Goal: Task Accomplishment & Management: Manage account settings

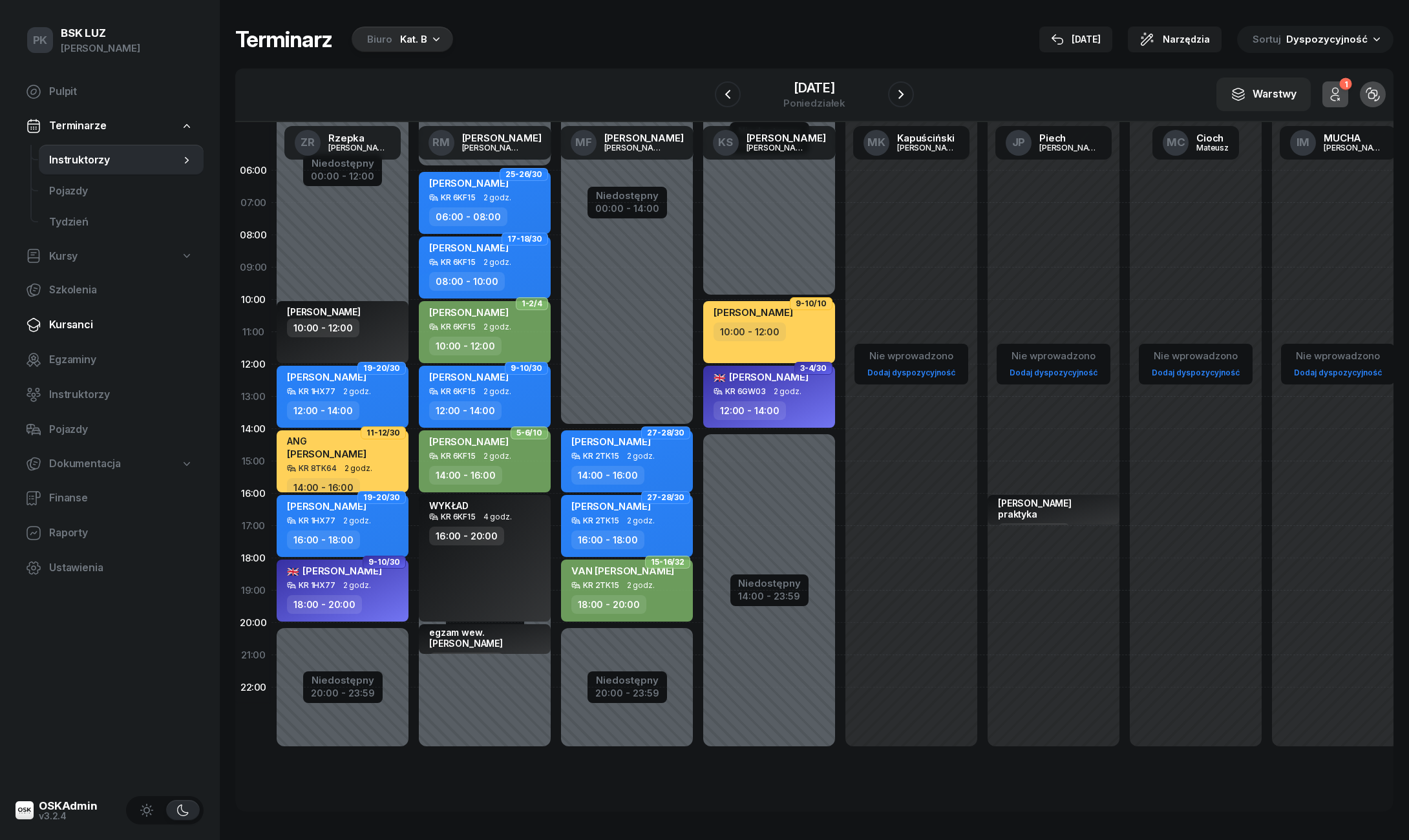
click at [73, 330] on span "Kursanci" at bounding box center [121, 325] width 144 height 17
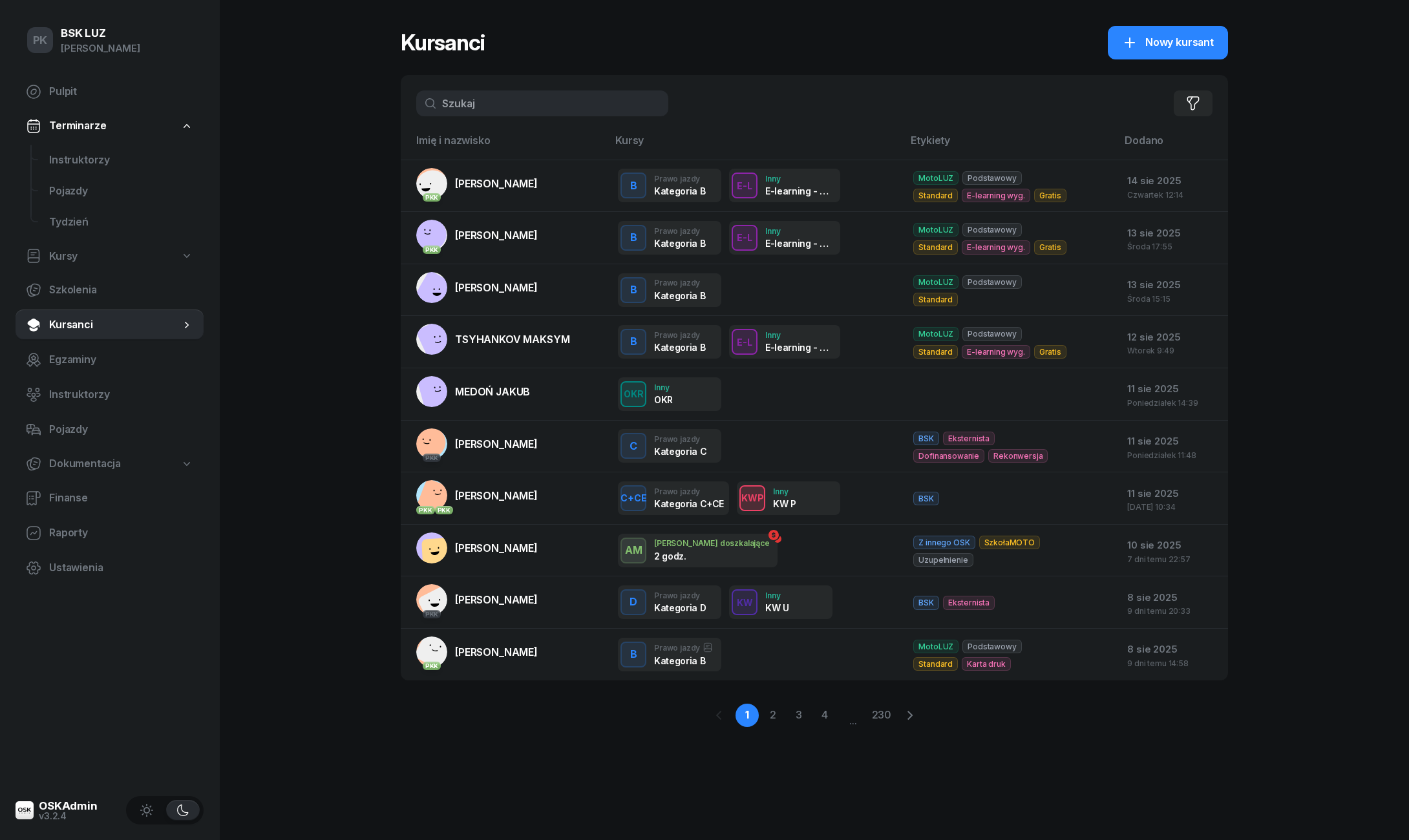
click at [490, 107] on input "text" at bounding box center [541, 103] width 252 height 25
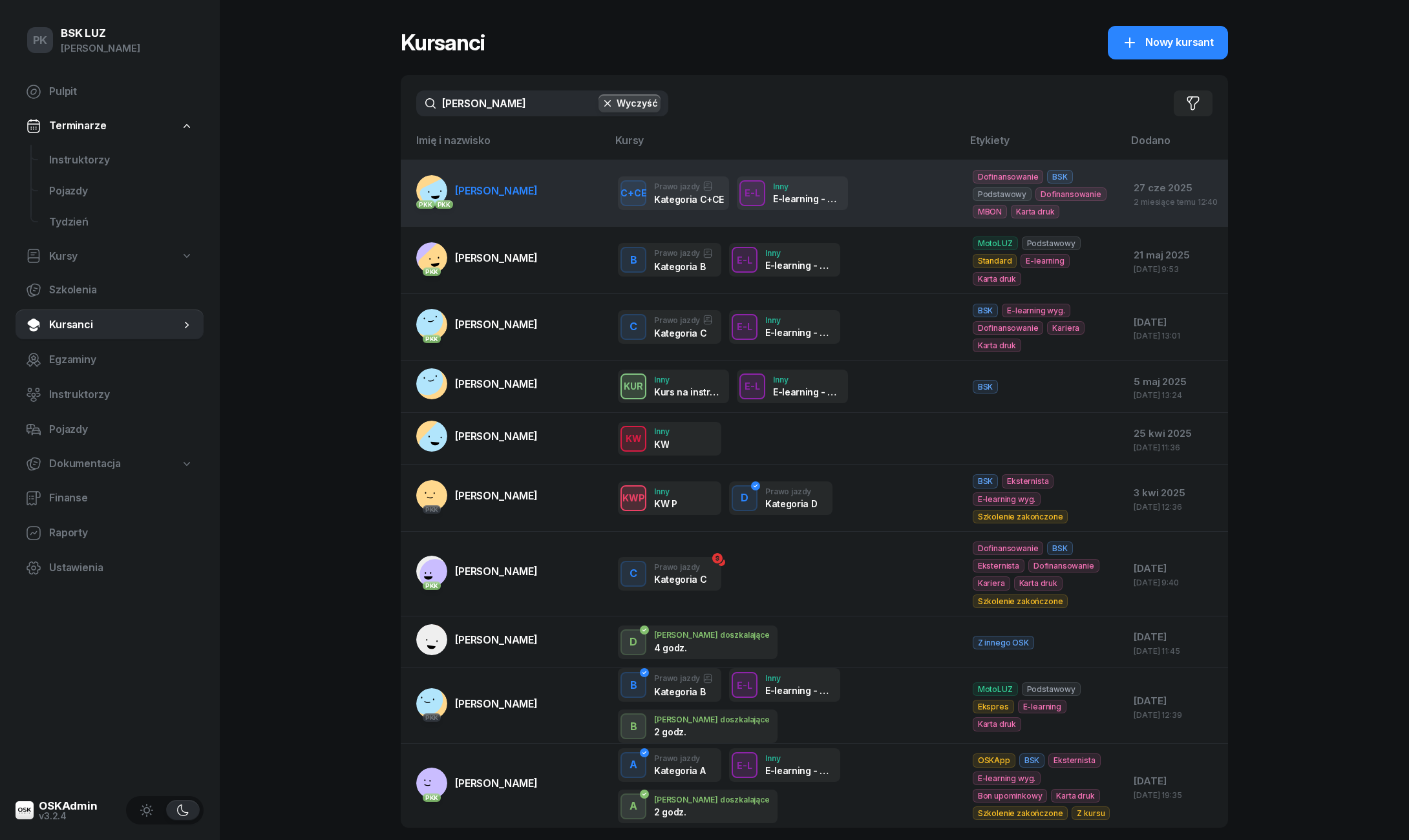
type input "[PERSON_NAME]"
click at [512, 195] on span "[PERSON_NAME]" at bounding box center [497, 190] width 83 height 13
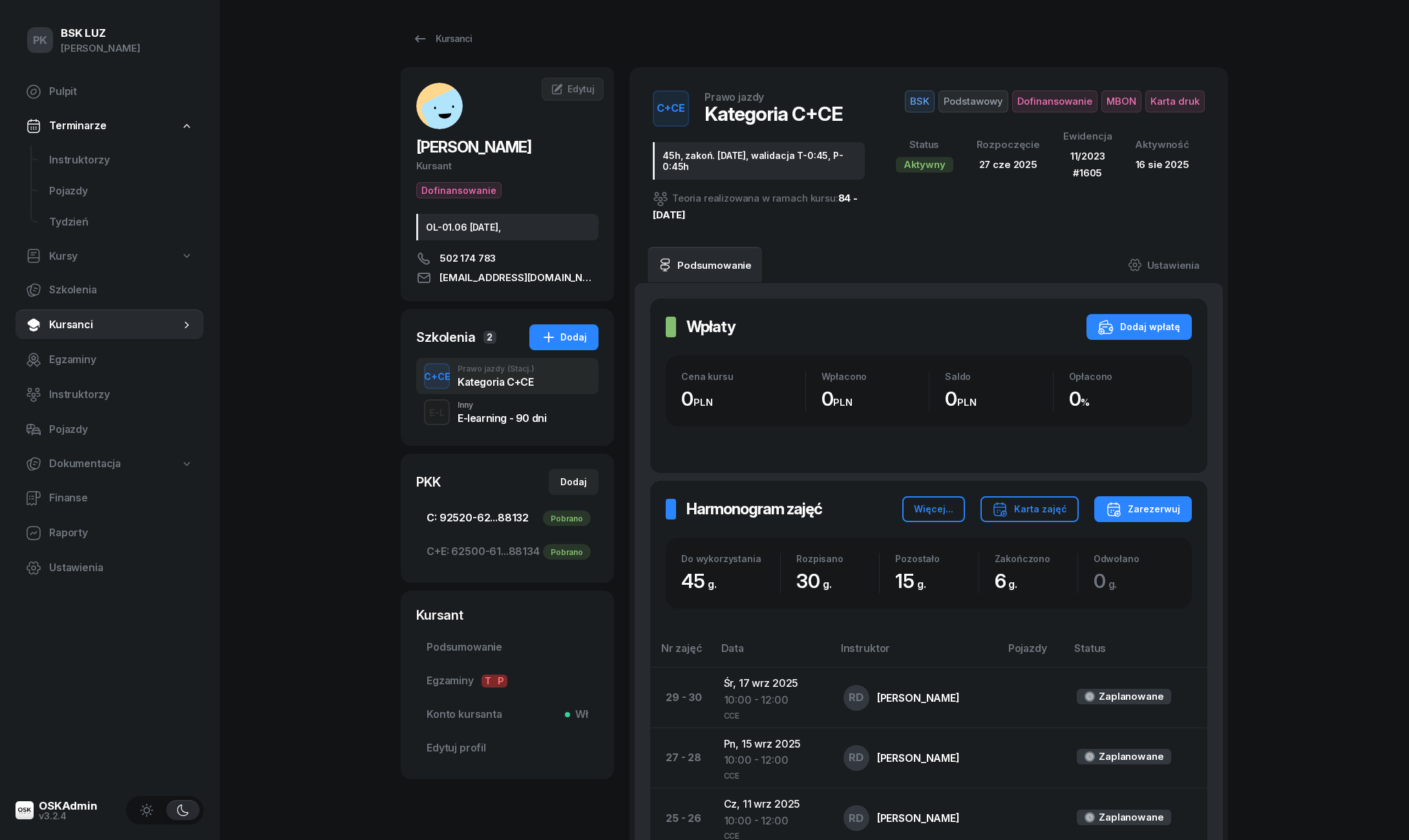
click at [471, 520] on span "C: 92520-62...88132 Pobrano" at bounding box center [506, 519] width 161 height 17
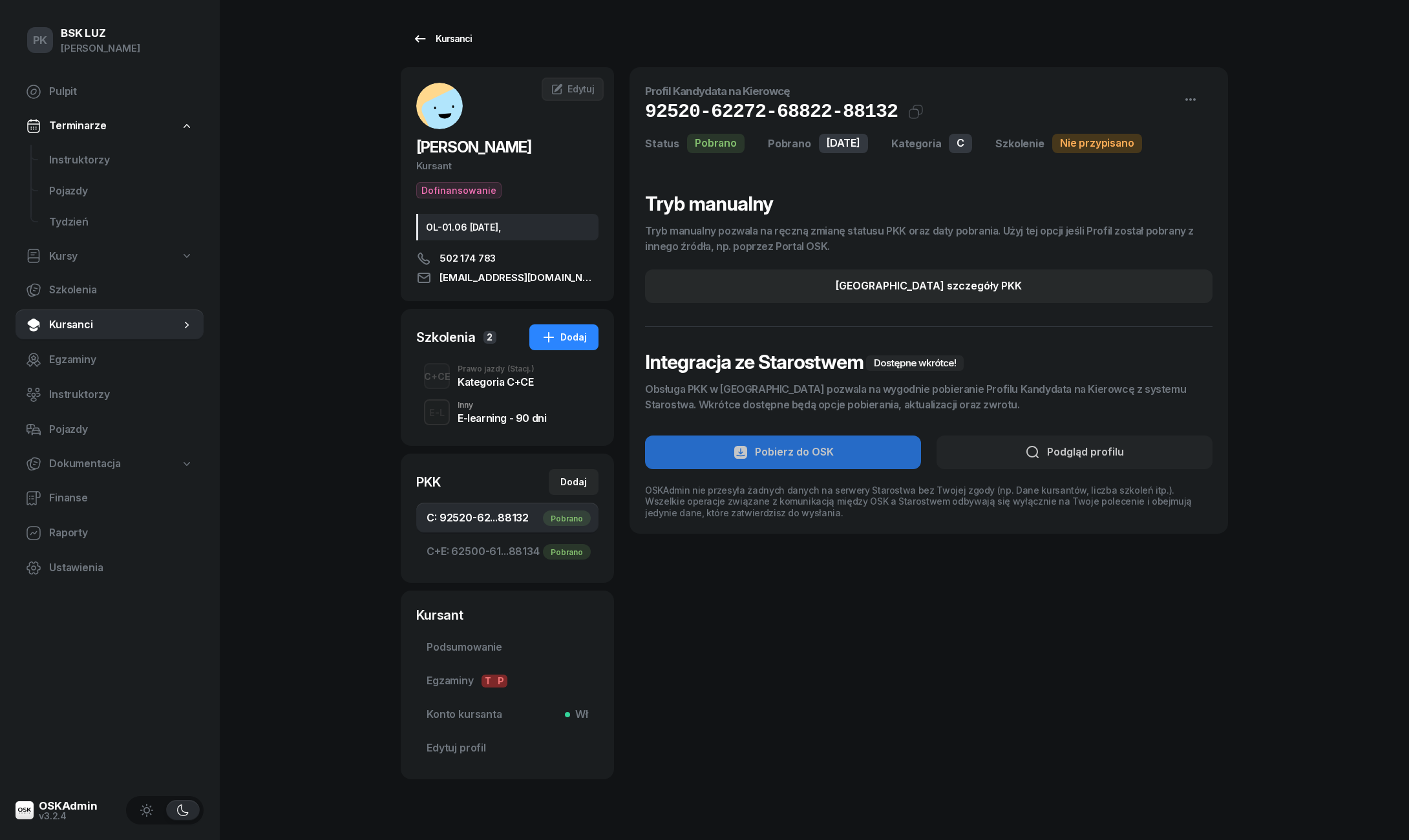
click at [463, 41] on div "Kursanci" at bounding box center [441, 39] width 59 height 15
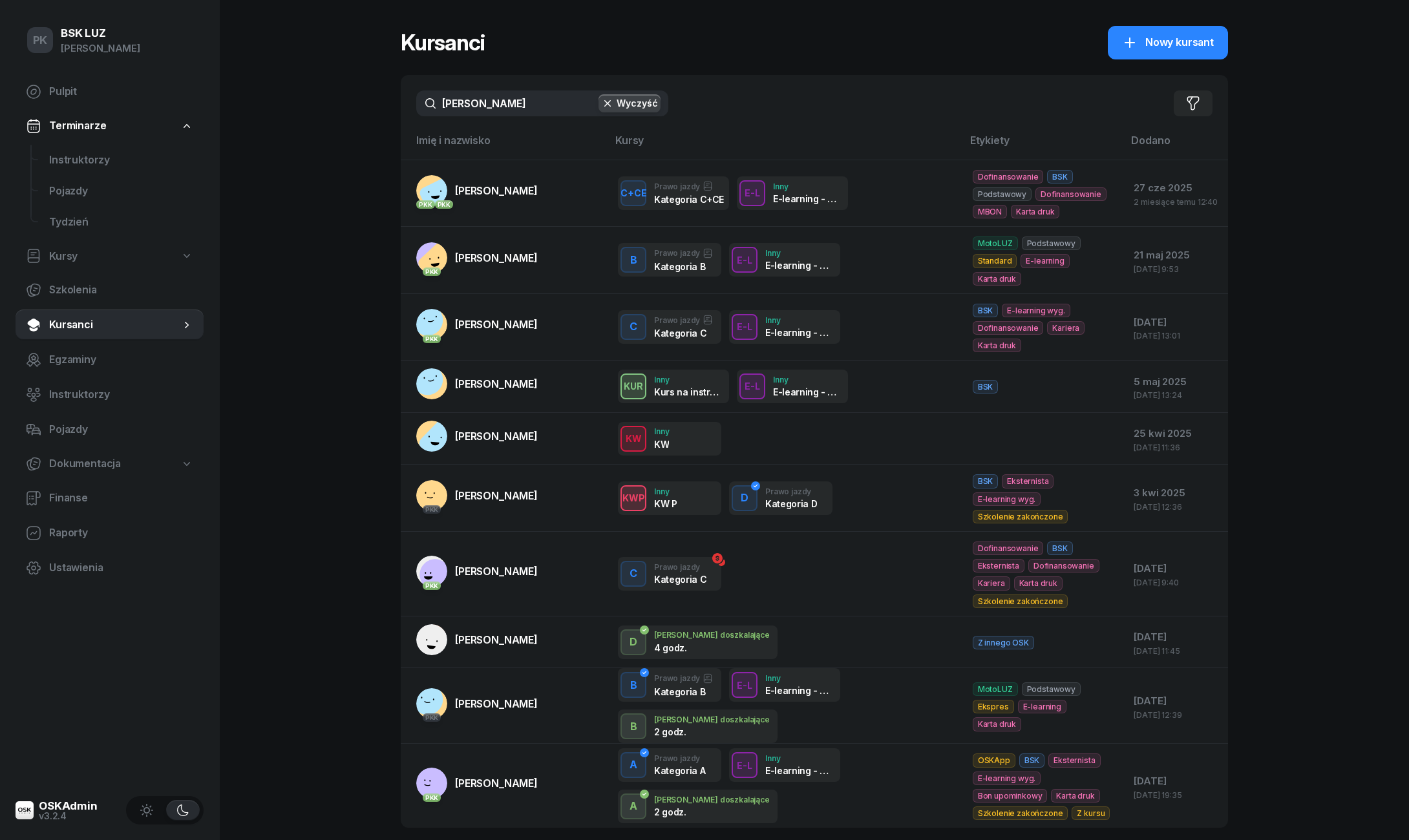
drag, startPoint x: 502, startPoint y: 105, endPoint x: 260, endPoint y: 120, distance: 242.5
click at [260, 120] on div "PK BSK [PERSON_NAME] Pulpit Terminarze Instruktorzy Pojazdy Tydzień Kursy Szkol…" at bounding box center [704, 462] width 1409 height 924
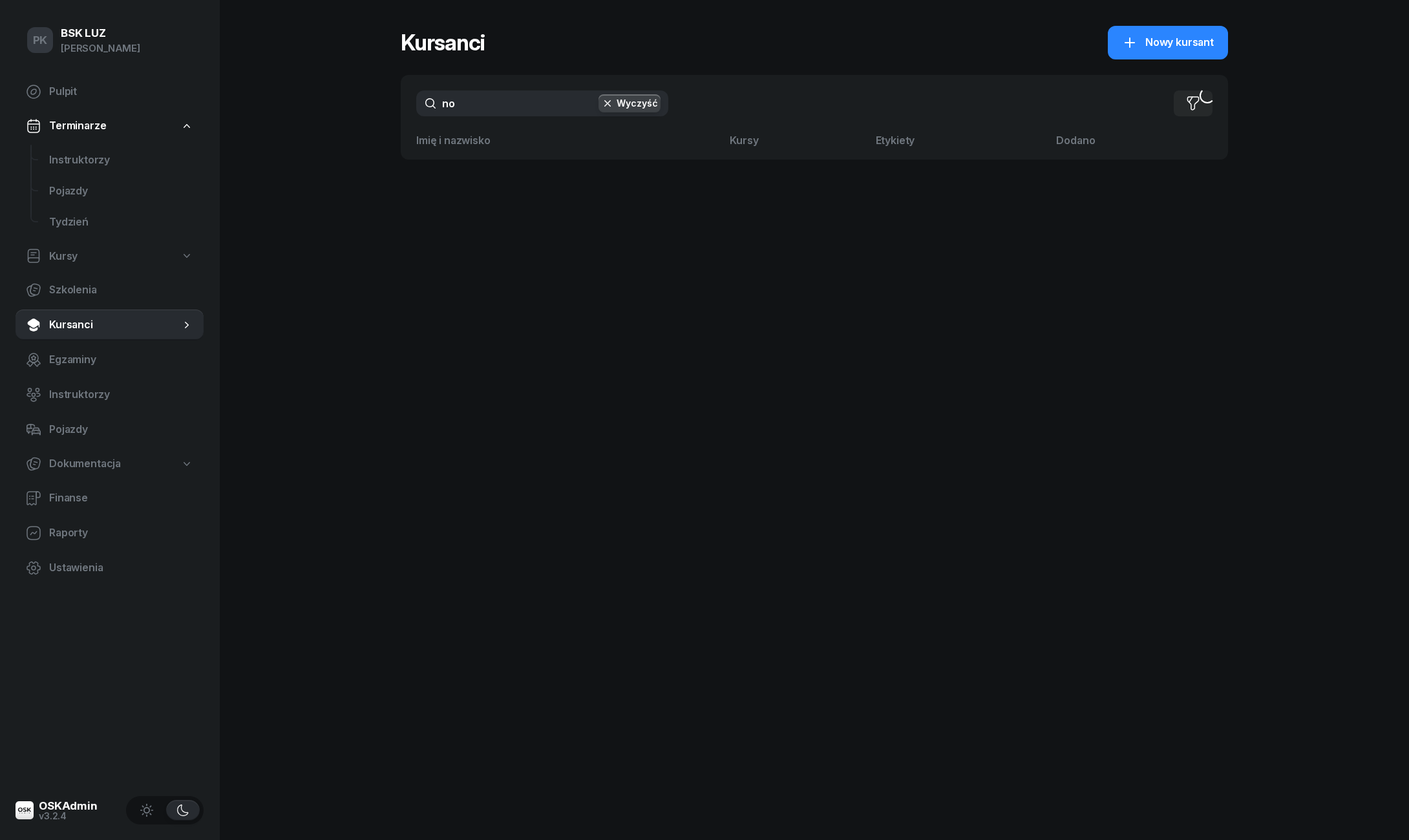
type input "n"
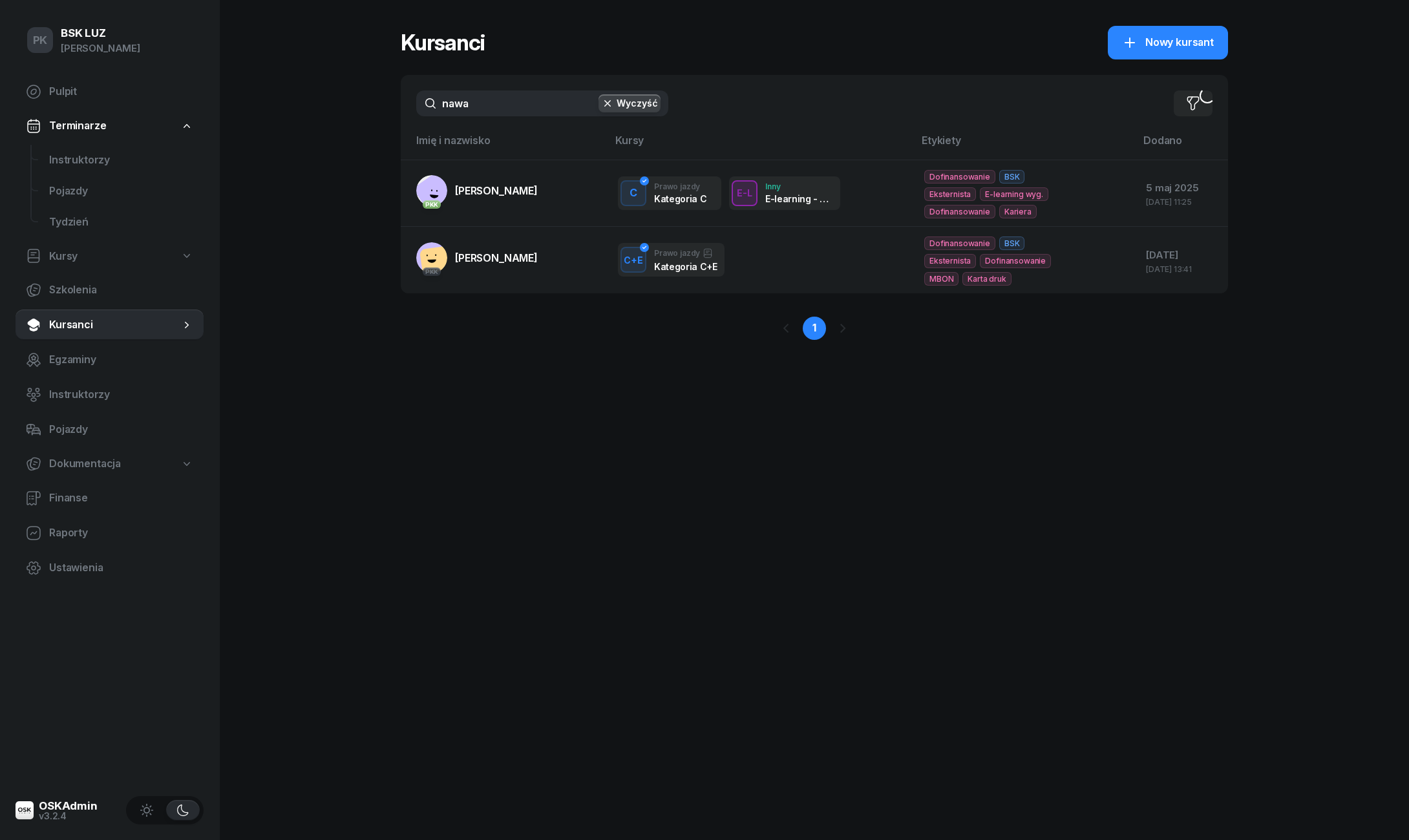
type input "nawar"
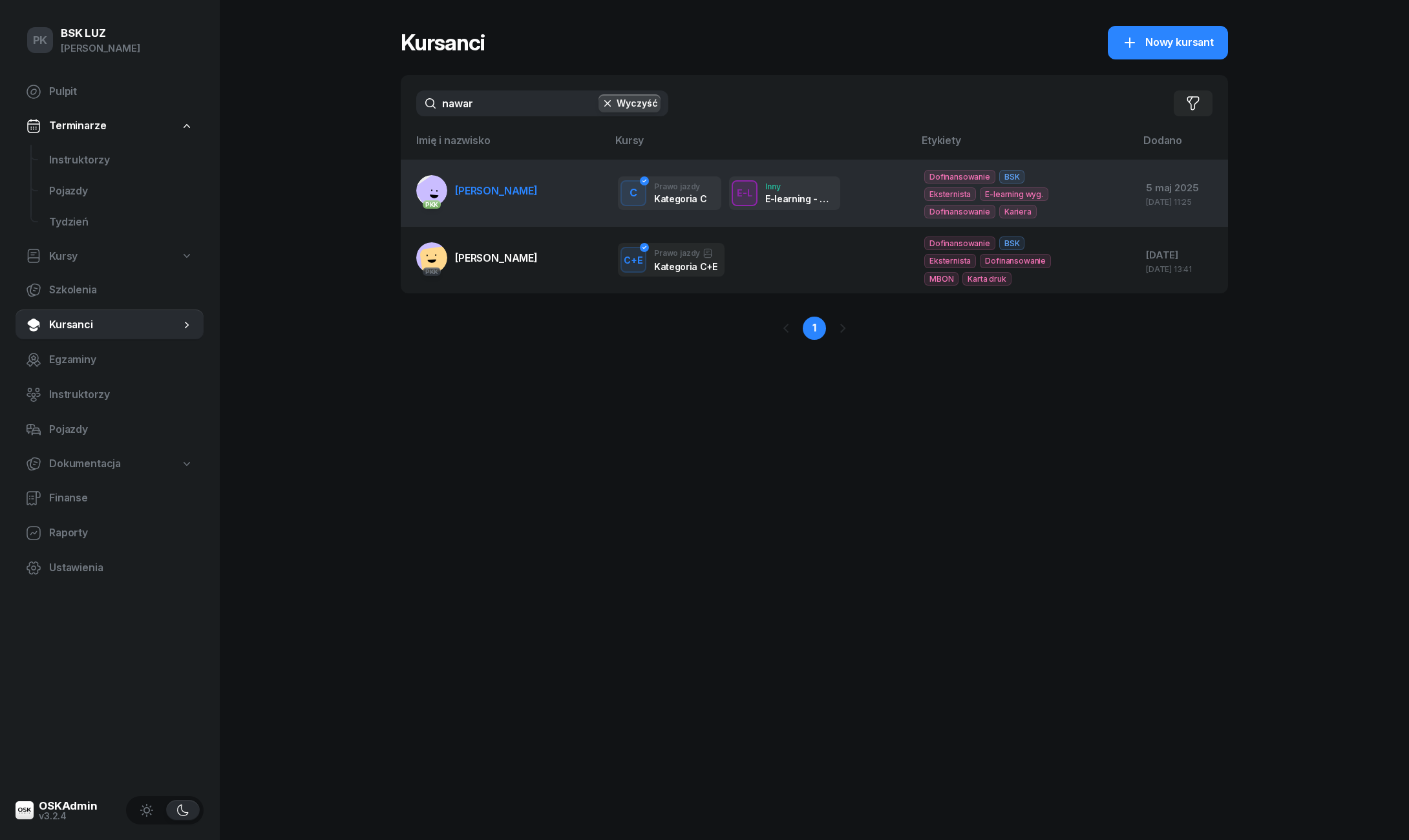
click at [505, 202] on link "PKK [PERSON_NAME]" at bounding box center [476, 190] width 122 height 31
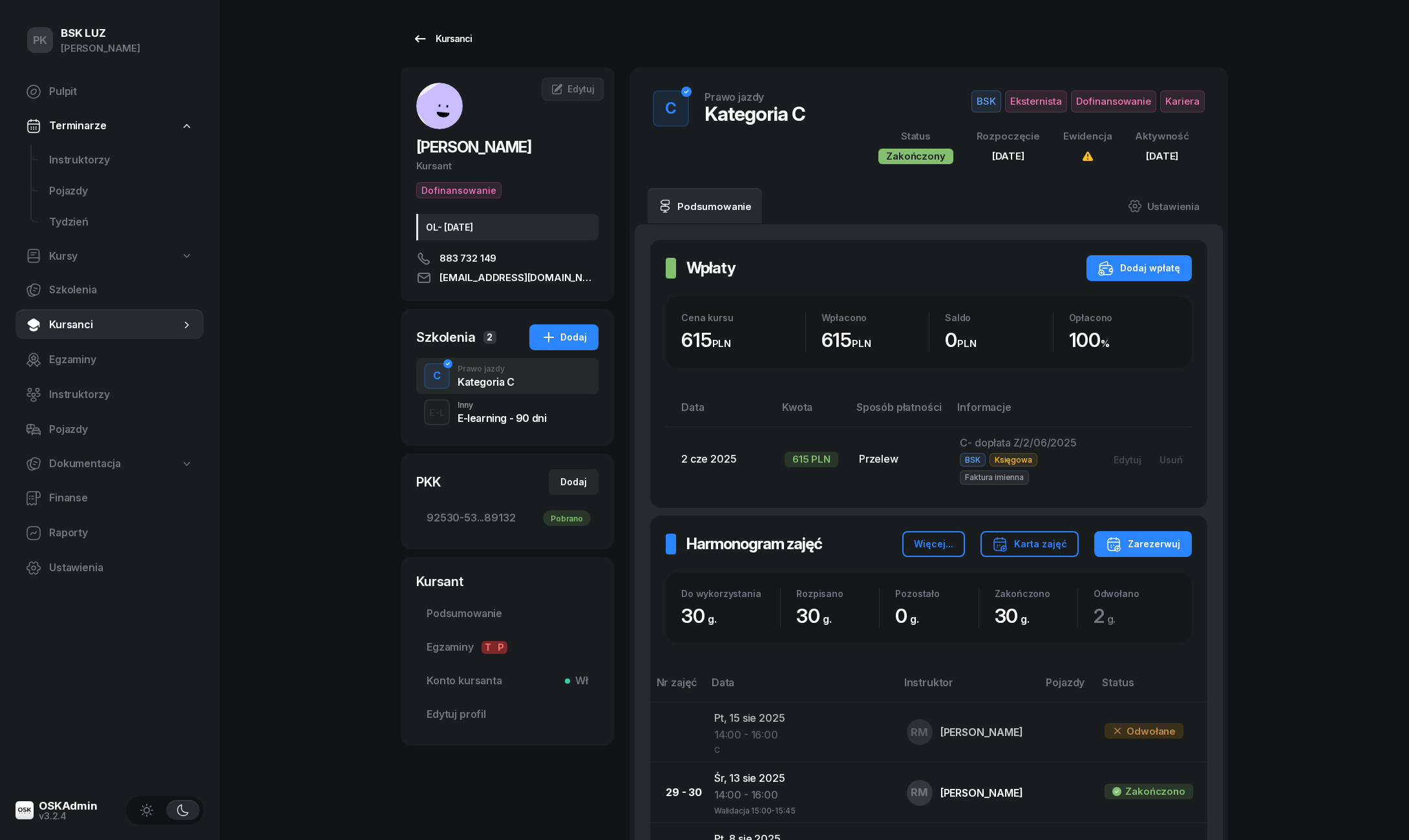
click at [457, 45] on div "Kursanci" at bounding box center [441, 39] width 59 height 15
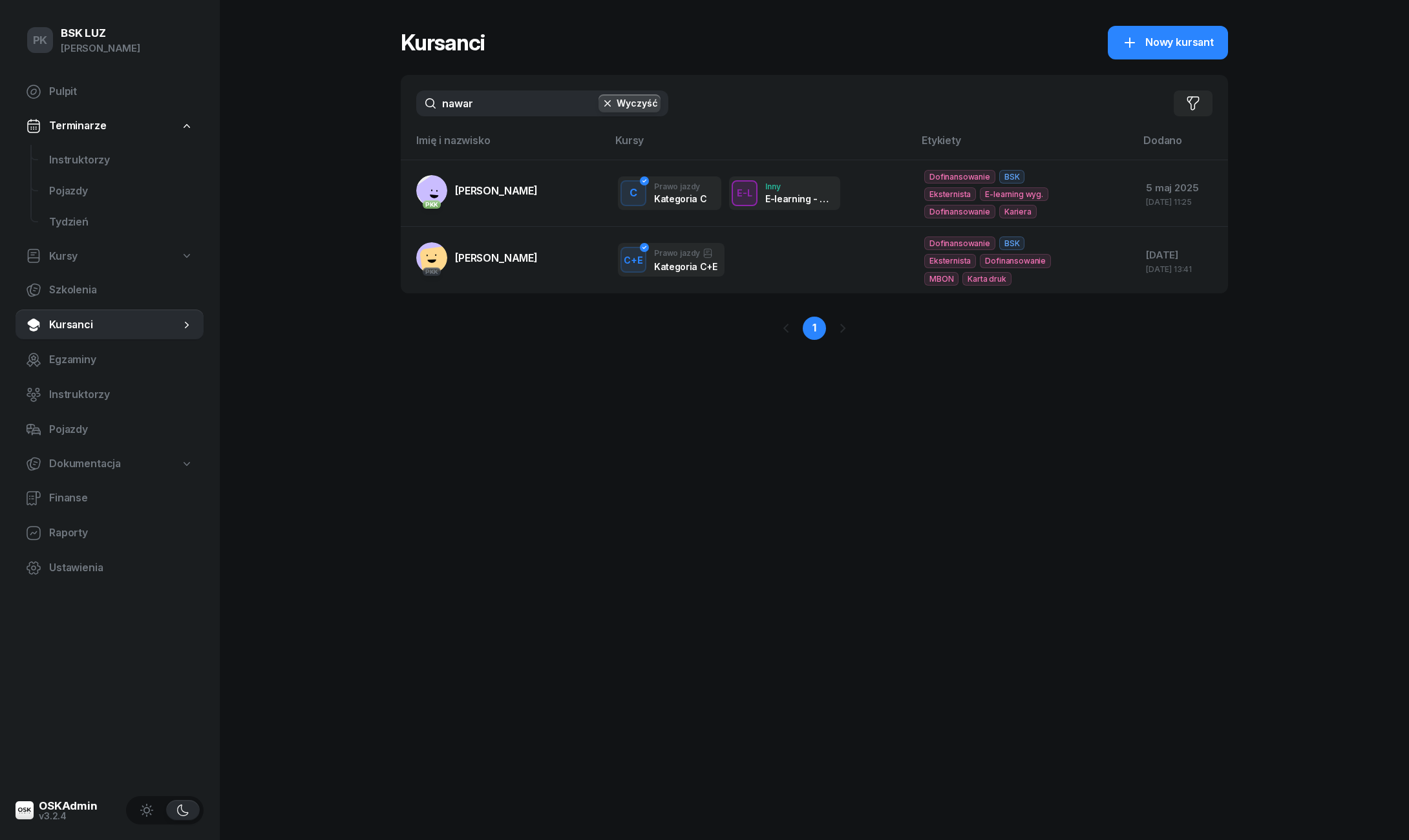
drag, startPoint x: 425, startPoint y: 106, endPoint x: 388, endPoint y: 106, distance: 37.0
click at [388, 106] on div "PK BSK [PERSON_NAME] Pulpit Terminarze Instruktorzy Pojazdy Tydzień Kursy Szkol…" at bounding box center [704, 420] width 1409 height 840
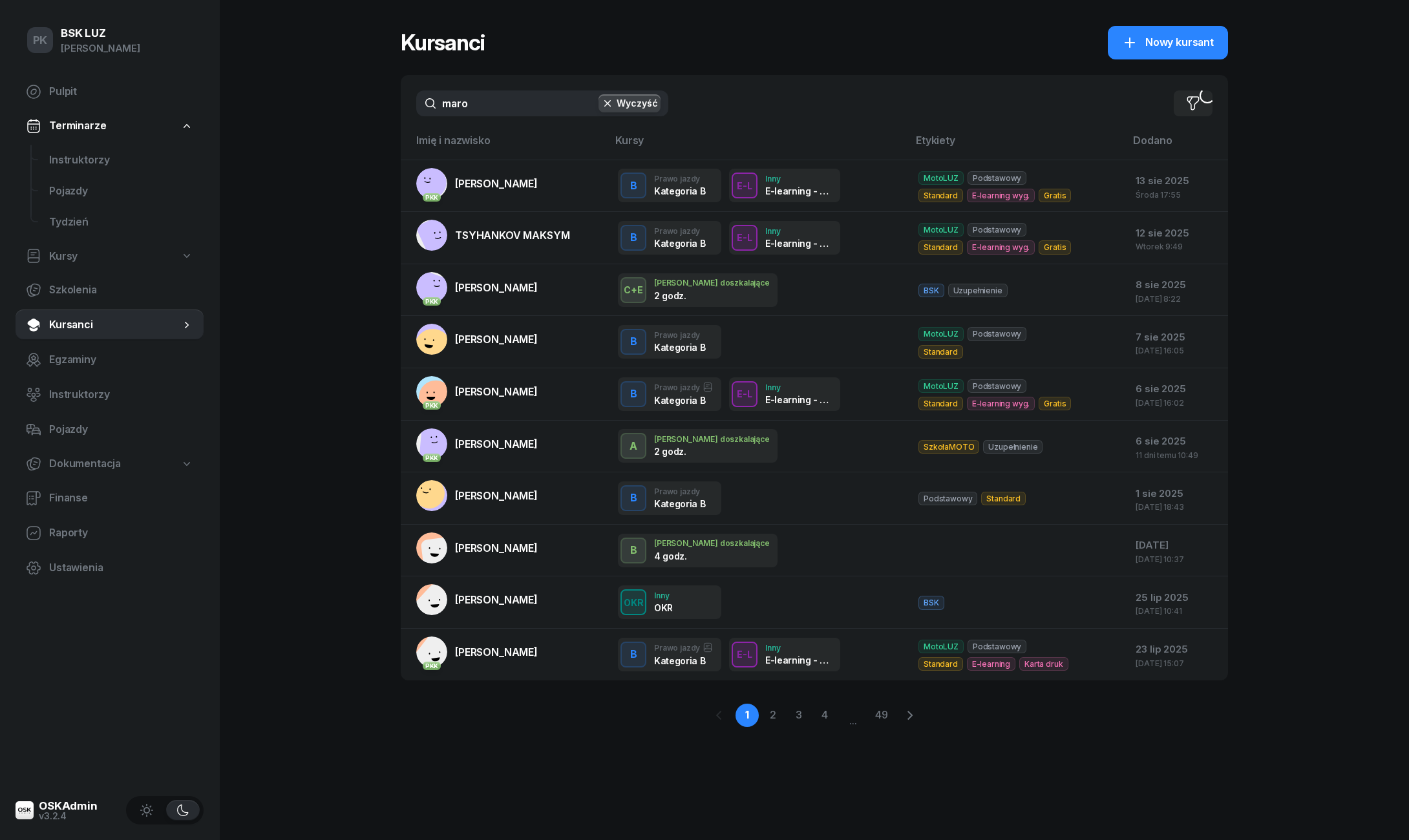
type input "maron"
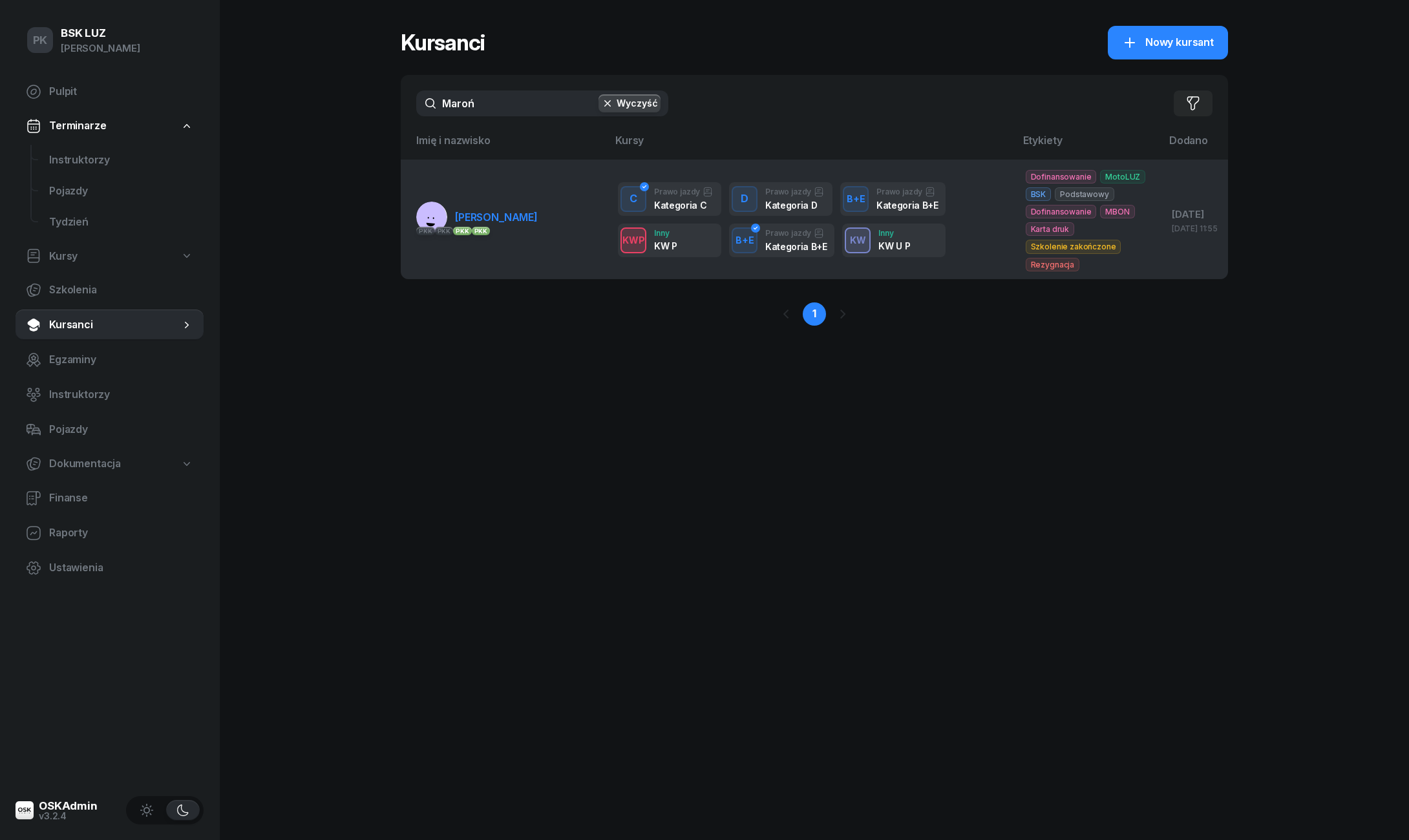
drag, startPoint x: 388, startPoint y: 106, endPoint x: 540, endPoint y: 234, distance: 198.7
click at [538, 233] on link "PKK PKK PKK PKK [GEOGRAPHIC_DATA][PERSON_NAME][GEOGRAPHIC_DATA]" at bounding box center [476, 217] width 122 height 31
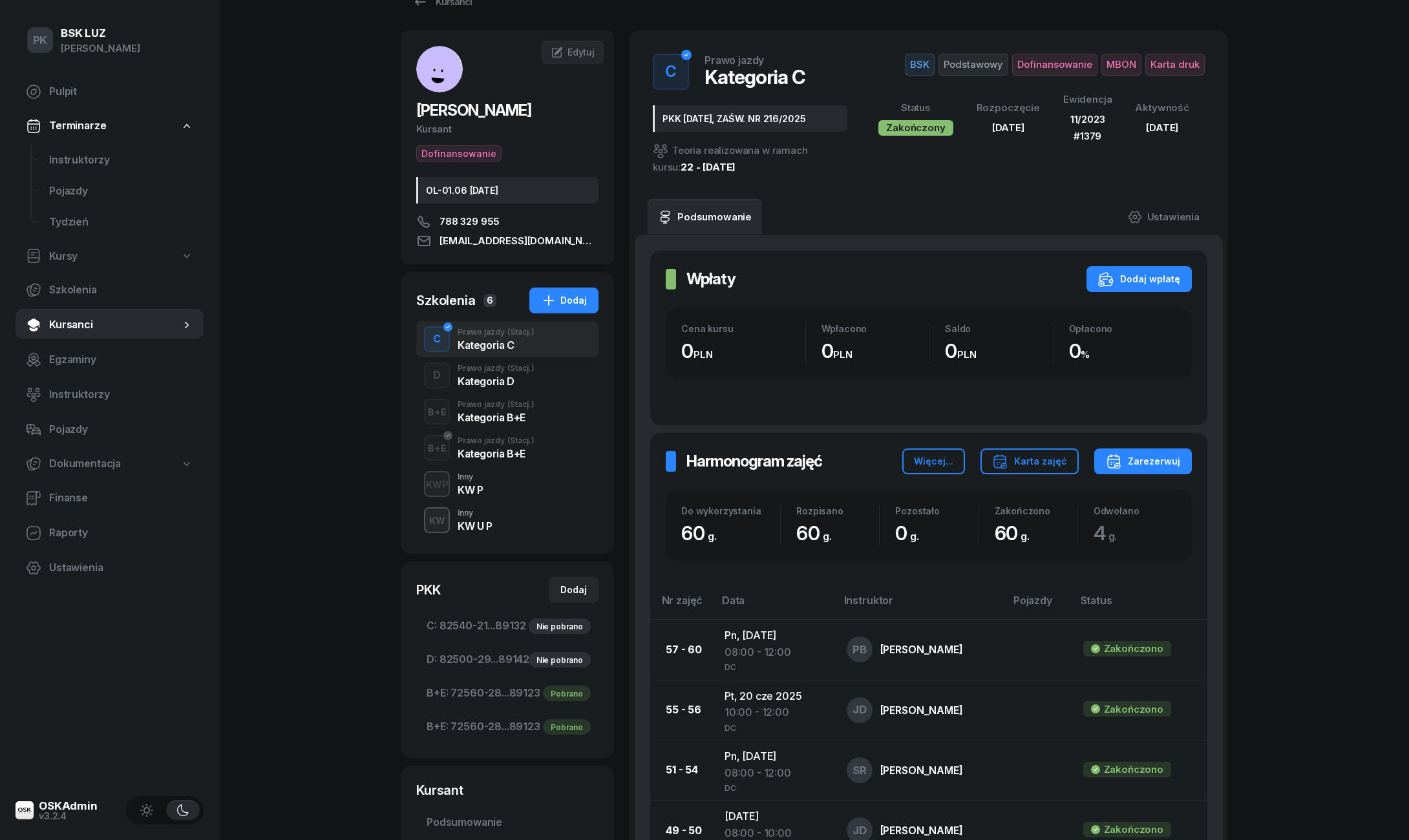
scroll to position [45, 0]
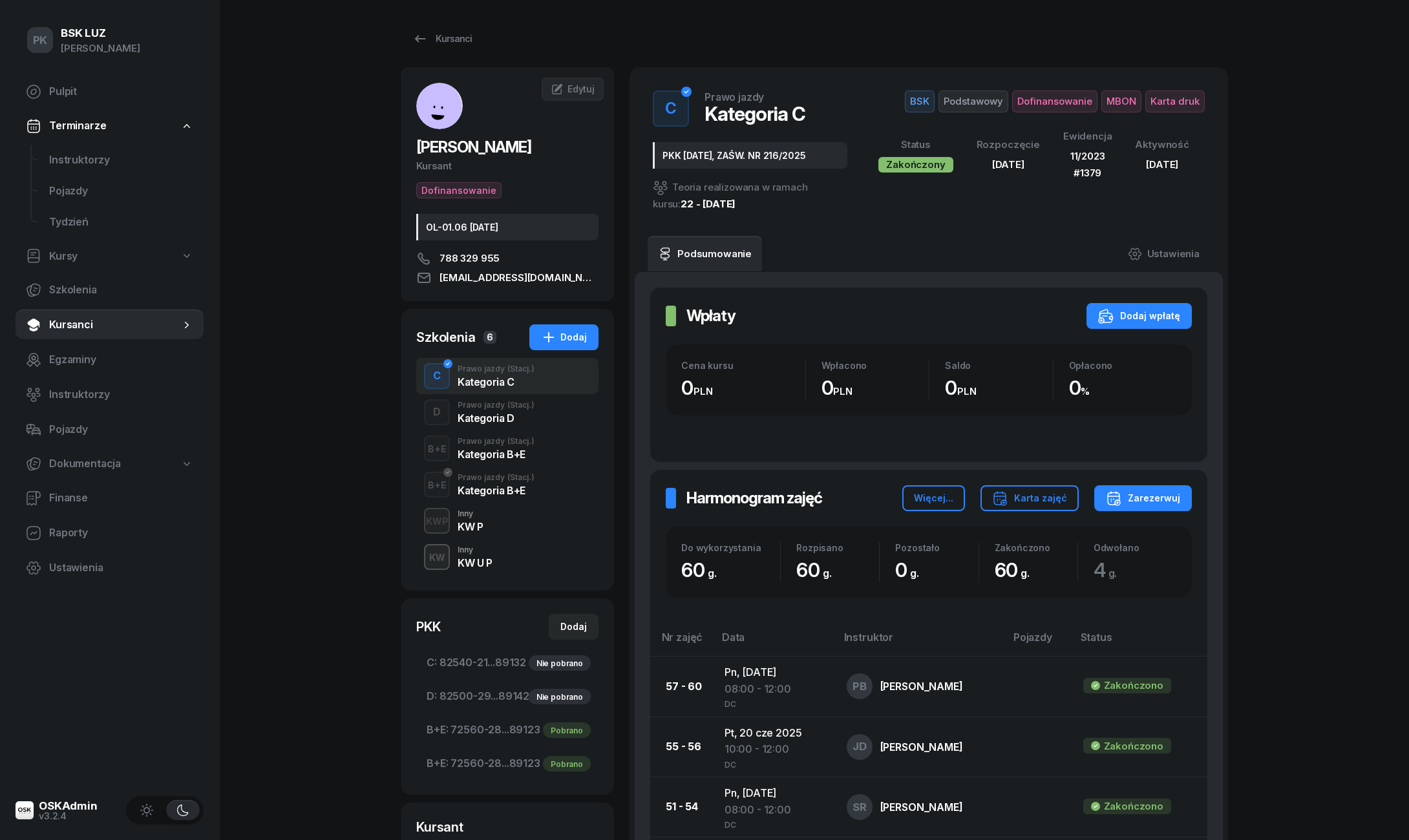
scroll to position [0, 0]
click at [463, 44] on div "Kursanci" at bounding box center [441, 39] width 59 height 15
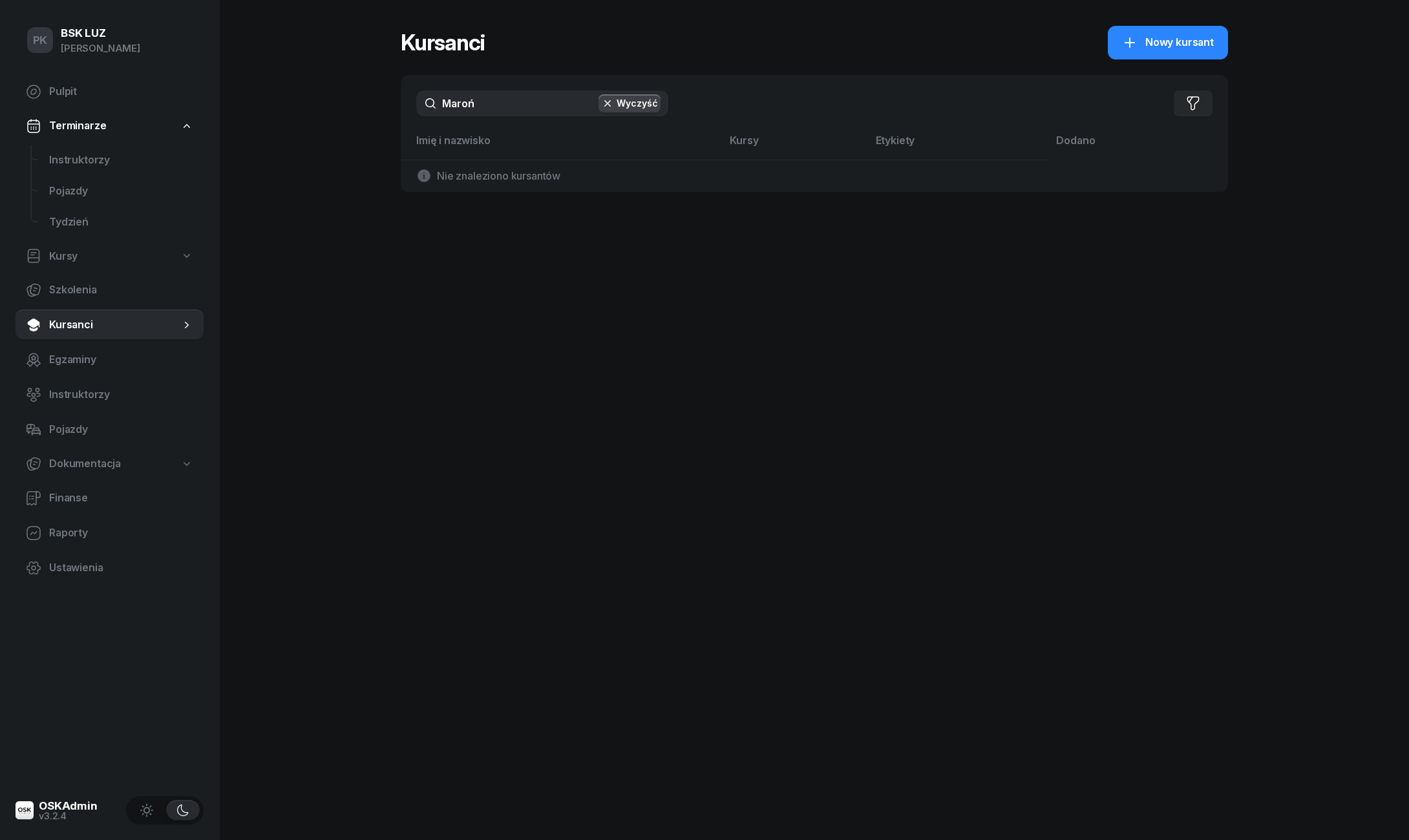
drag, startPoint x: 489, startPoint y: 104, endPoint x: 381, endPoint y: 106, distance: 108.0
click at [381, 104] on div "PK BSK [PERSON_NAME] Pulpit Terminarze Instruktorzy Pojazdy Tydzień Kursy Szkol…" at bounding box center [704, 420] width 1409 height 840
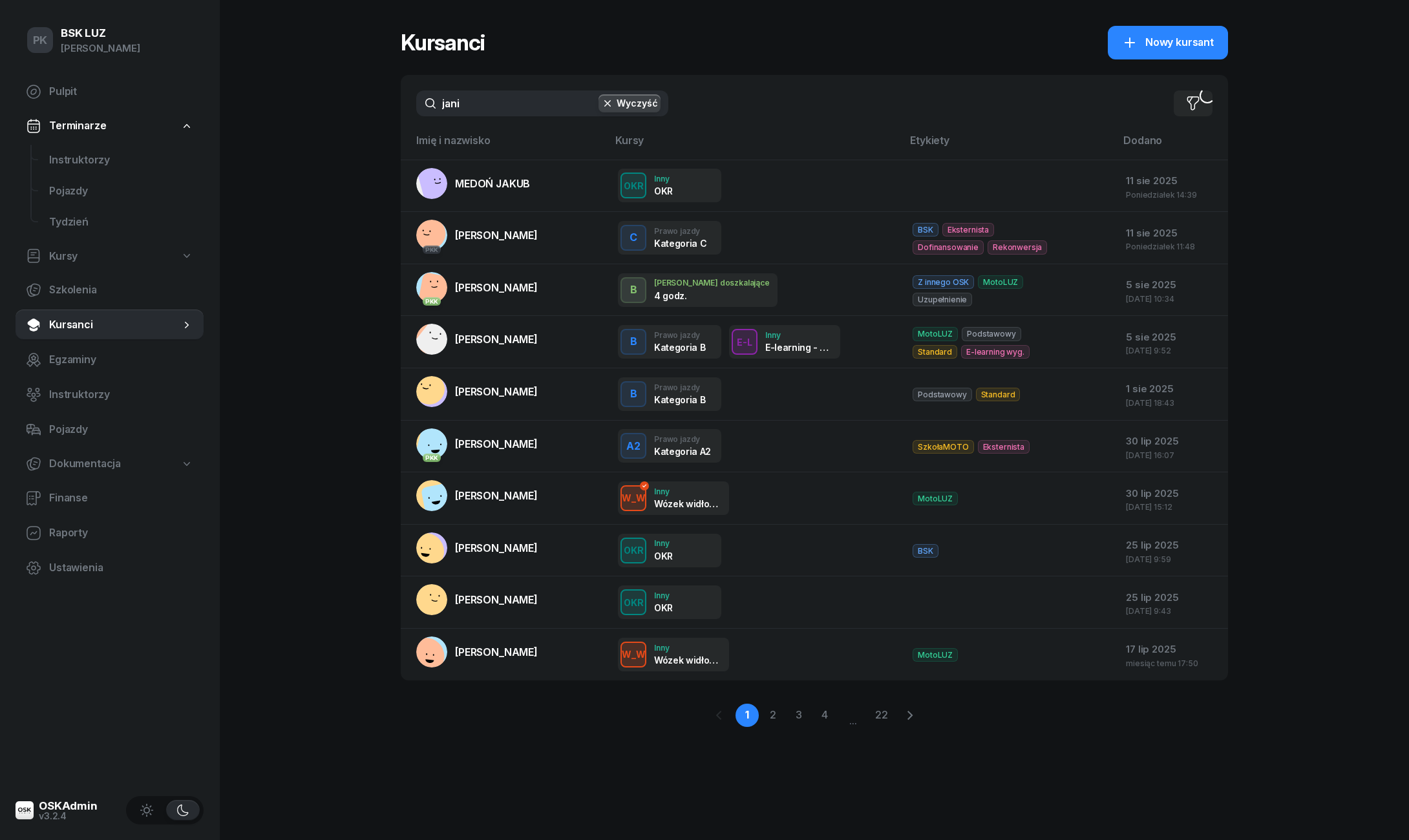
type input "janik"
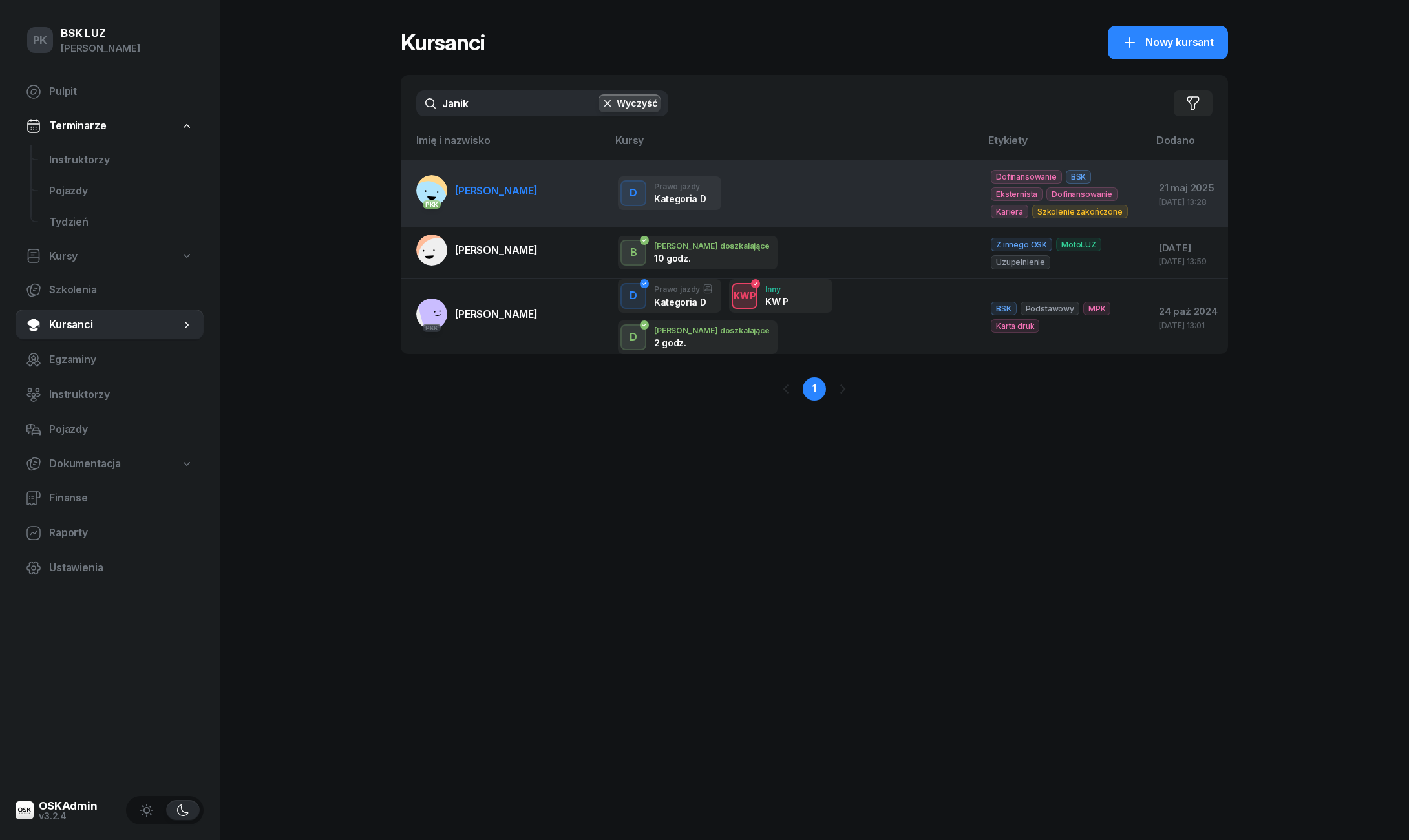
drag, startPoint x: 381, startPoint y: 106, endPoint x: 489, endPoint y: 200, distance: 143.2
click at [489, 200] on link "PKK [PERSON_NAME]" at bounding box center [476, 190] width 122 height 31
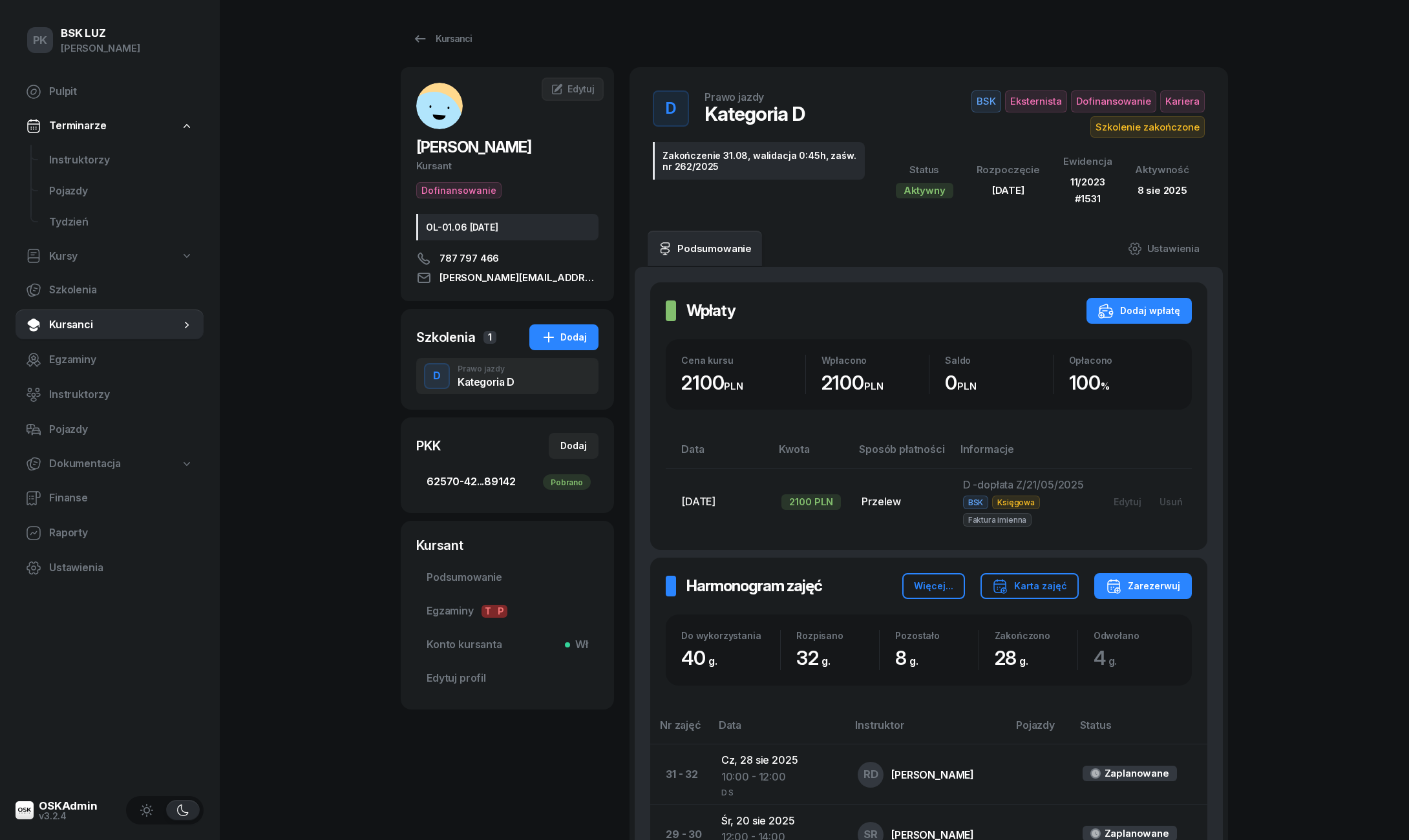
click at [508, 484] on span "62570-42...89142 Pobrano" at bounding box center [506, 482] width 161 height 17
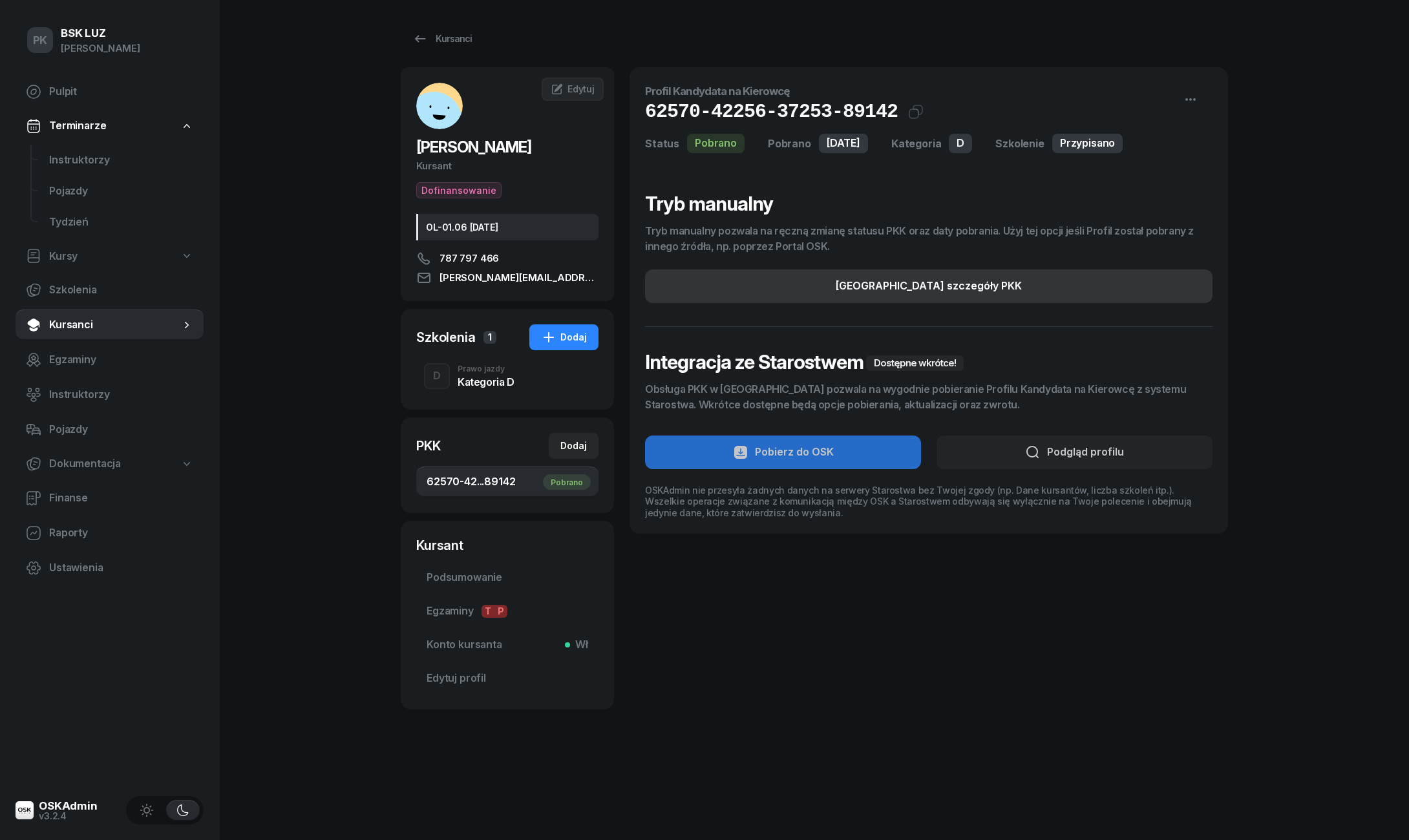
click at [970, 301] on button "[GEOGRAPHIC_DATA] szczegóły PKK" at bounding box center [929, 287] width 568 height 34
select select "D"
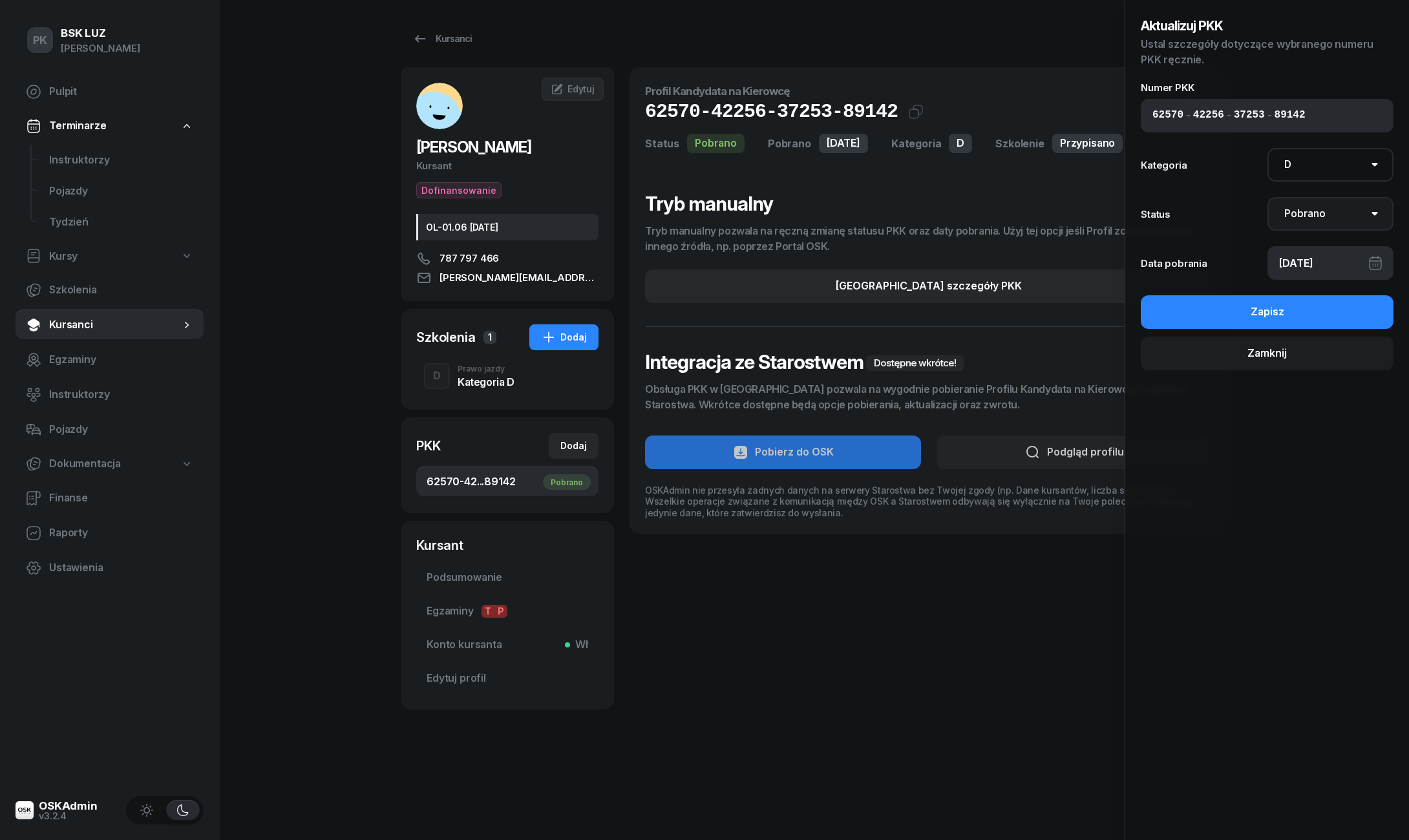
click at [1306, 215] on select "Nie pobrano Pobrano Zwrócono Zaktualizowano" at bounding box center [1331, 214] width 126 height 34
select select "UpdateAndReturn"
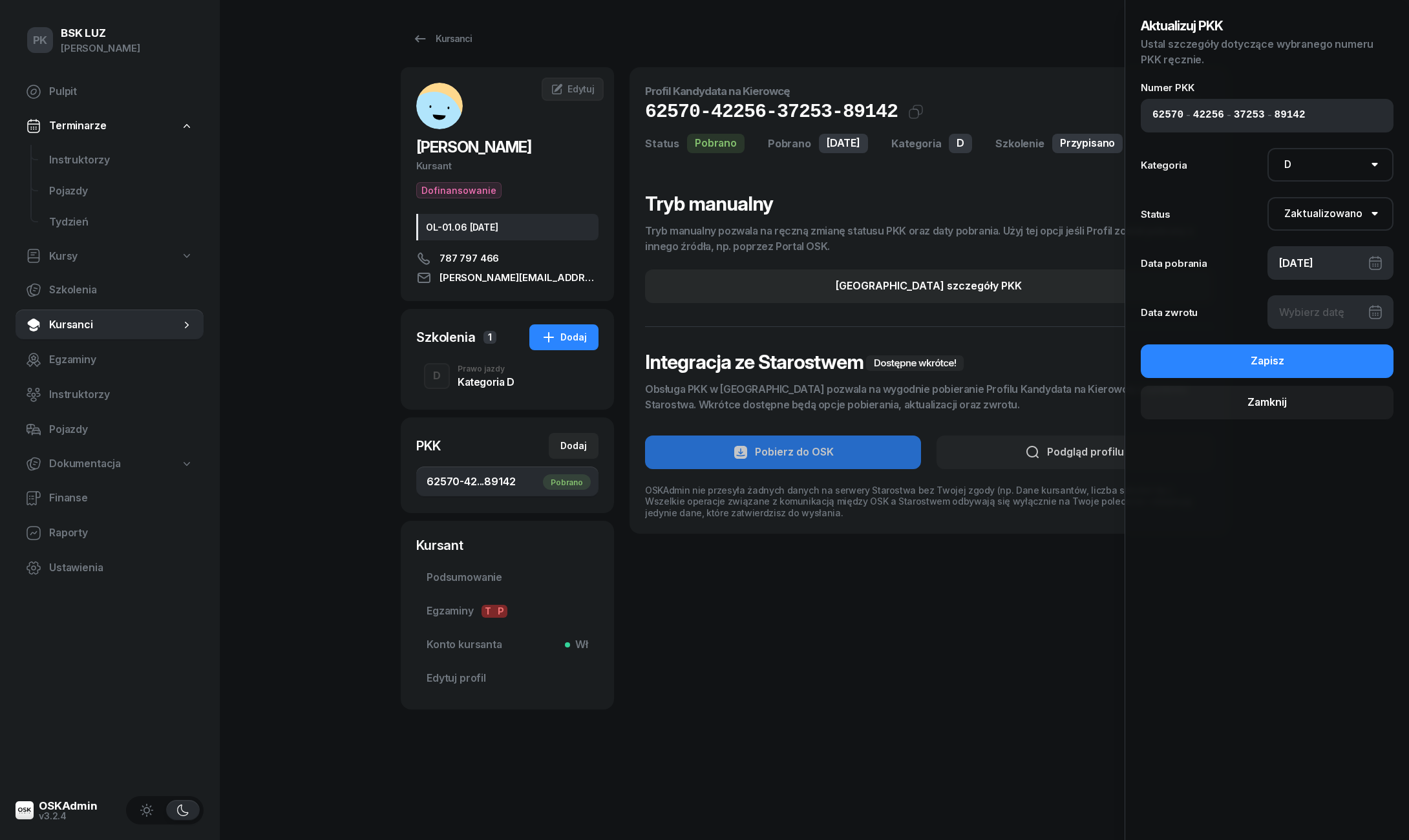
click at [1300, 317] on div at bounding box center [1331, 312] width 126 height 34
click at [1371, 310] on div at bounding box center [1331, 312] width 126 height 34
click at [1325, 317] on div at bounding box center [1331, 312] width 126 height 34
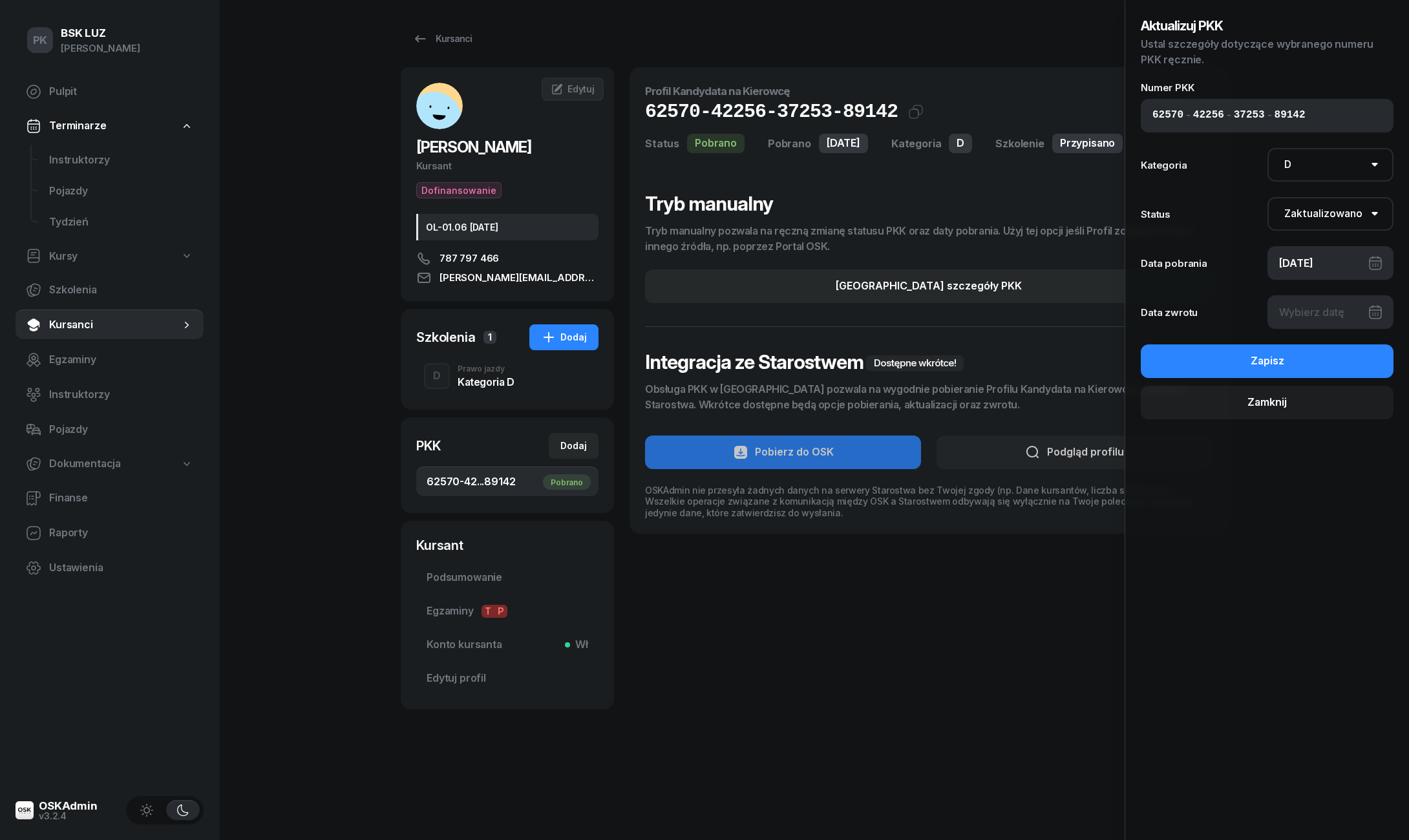
click at [1383, 316] on div at bounding box center [1331, 312] width 126 height 34
click at [1368, 311] on div at bounding box center [1331, 312] width 126 height 34
click at [1328, 308] on div at bounding box center [1331, 312] width 126 height 34
click at [1300, 311] on div at bounding box center [1331, 312] width 126 height 34
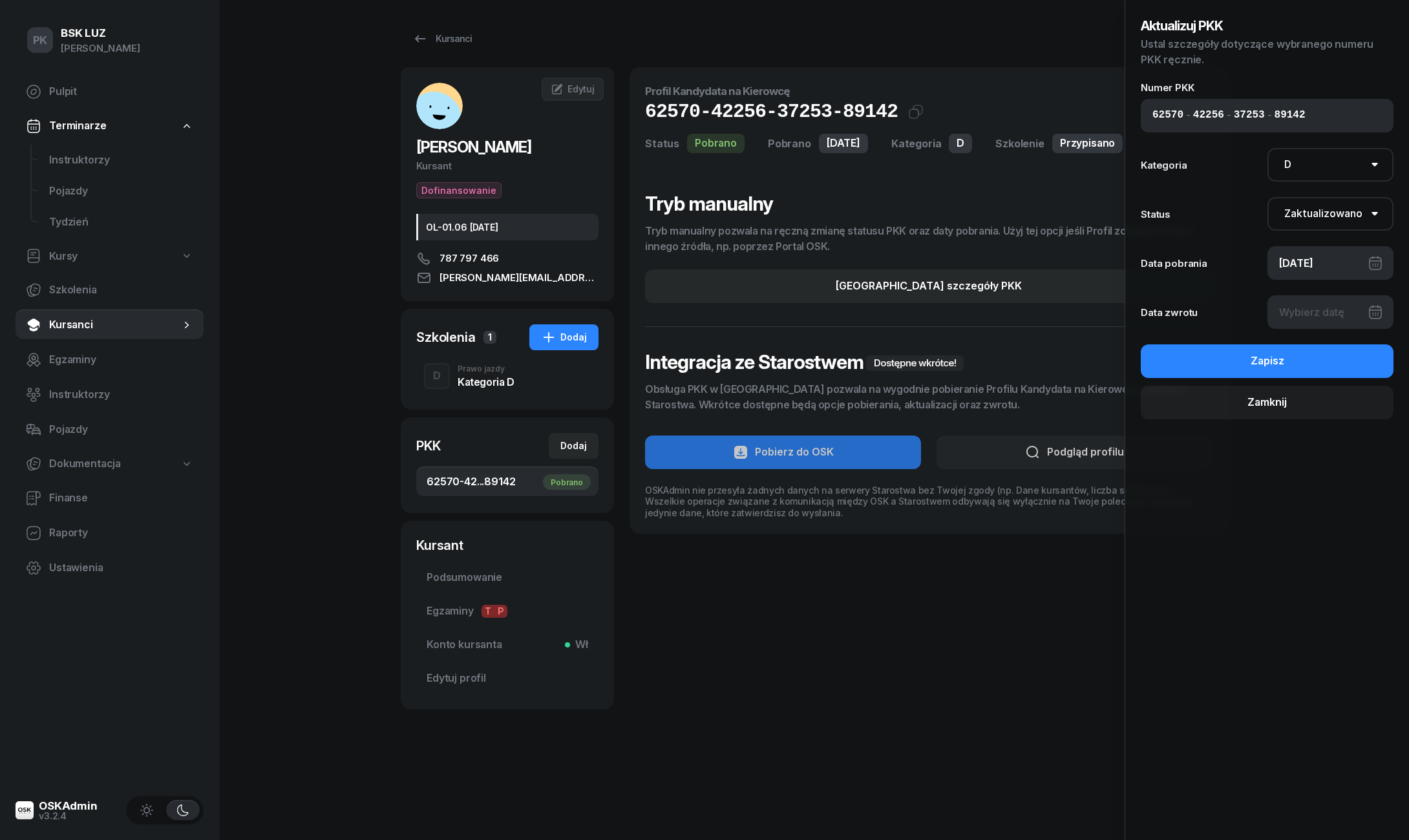
click at [1300, 311] on div at bounding box center [1331, 312] width 126 height 34
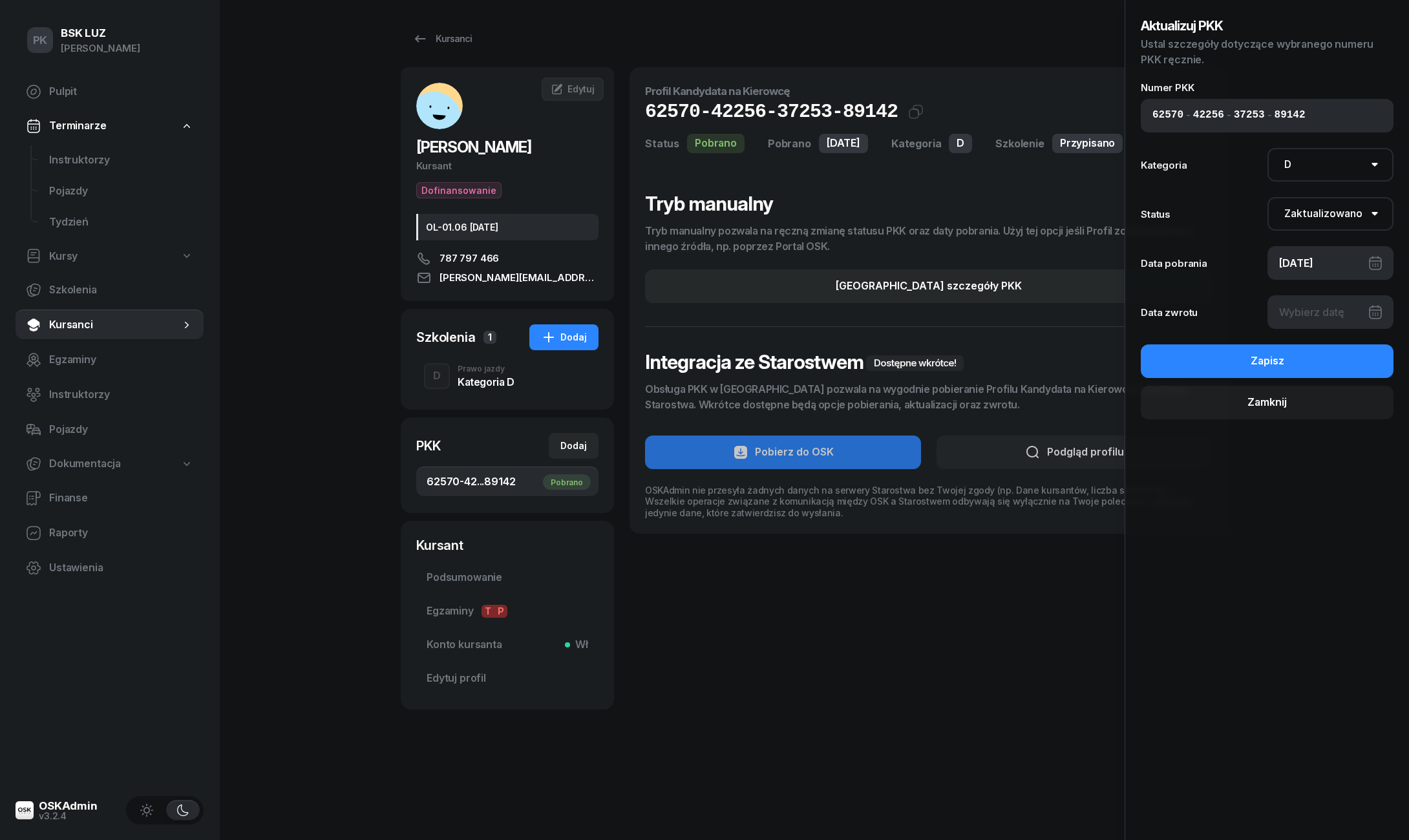
click at [1300, 311] on div at bounding box center [1331, 312] width 126 height 34
click at [1291, 316] on div at bounding box center [1331, 312] width 126 height 34
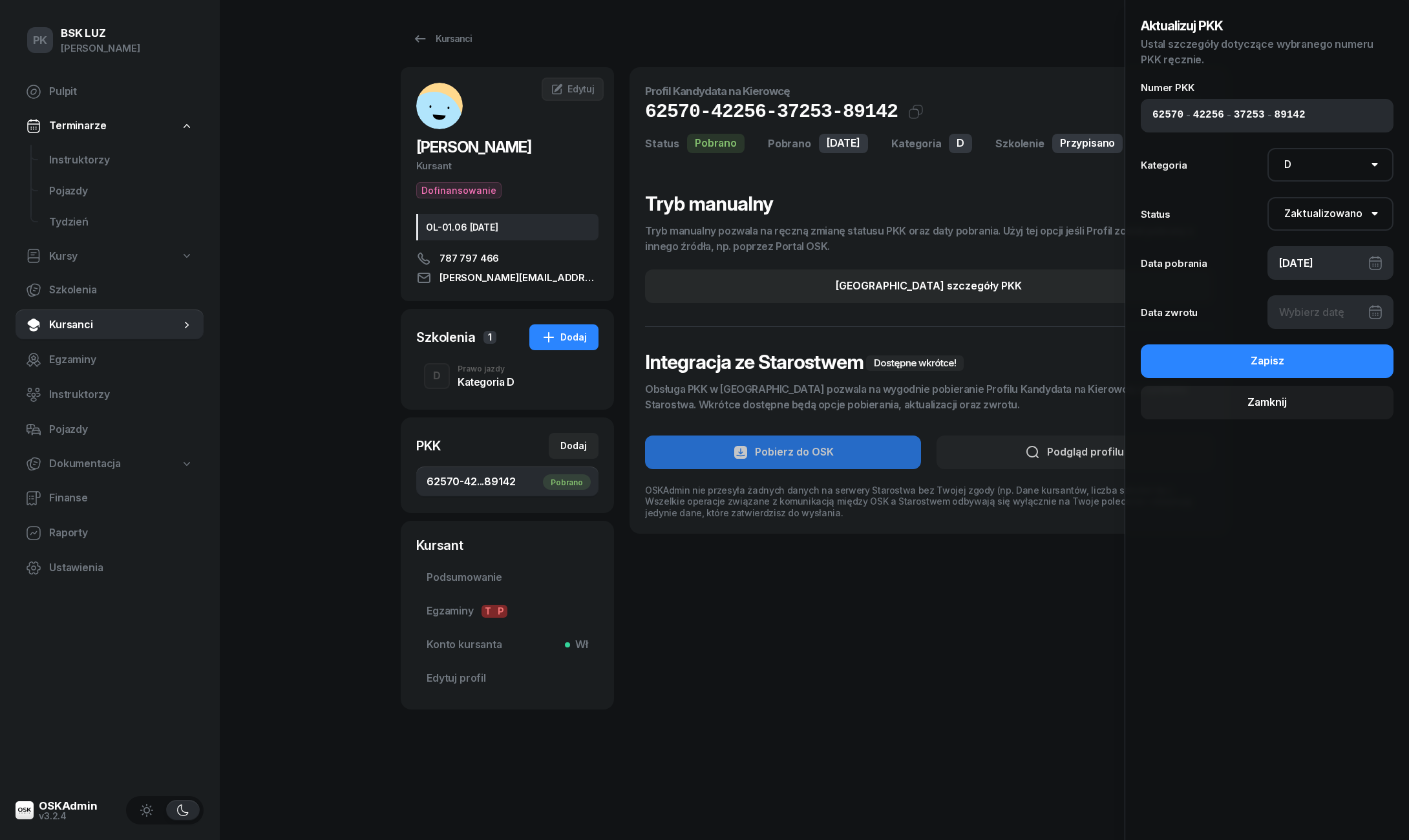
click at [1283, 321] on div at bounding box center [1331, 312] width 126 height 34
click at [1392, 308] on div at bounding box center [1331, 312] width 126 height 34
click at [1369, 308] on div at bounding box center [1331, 312] width 126 height 34
click at [1273, 402] on div "Zamknij" at bounding box center [1268, 403] width 40 height 17
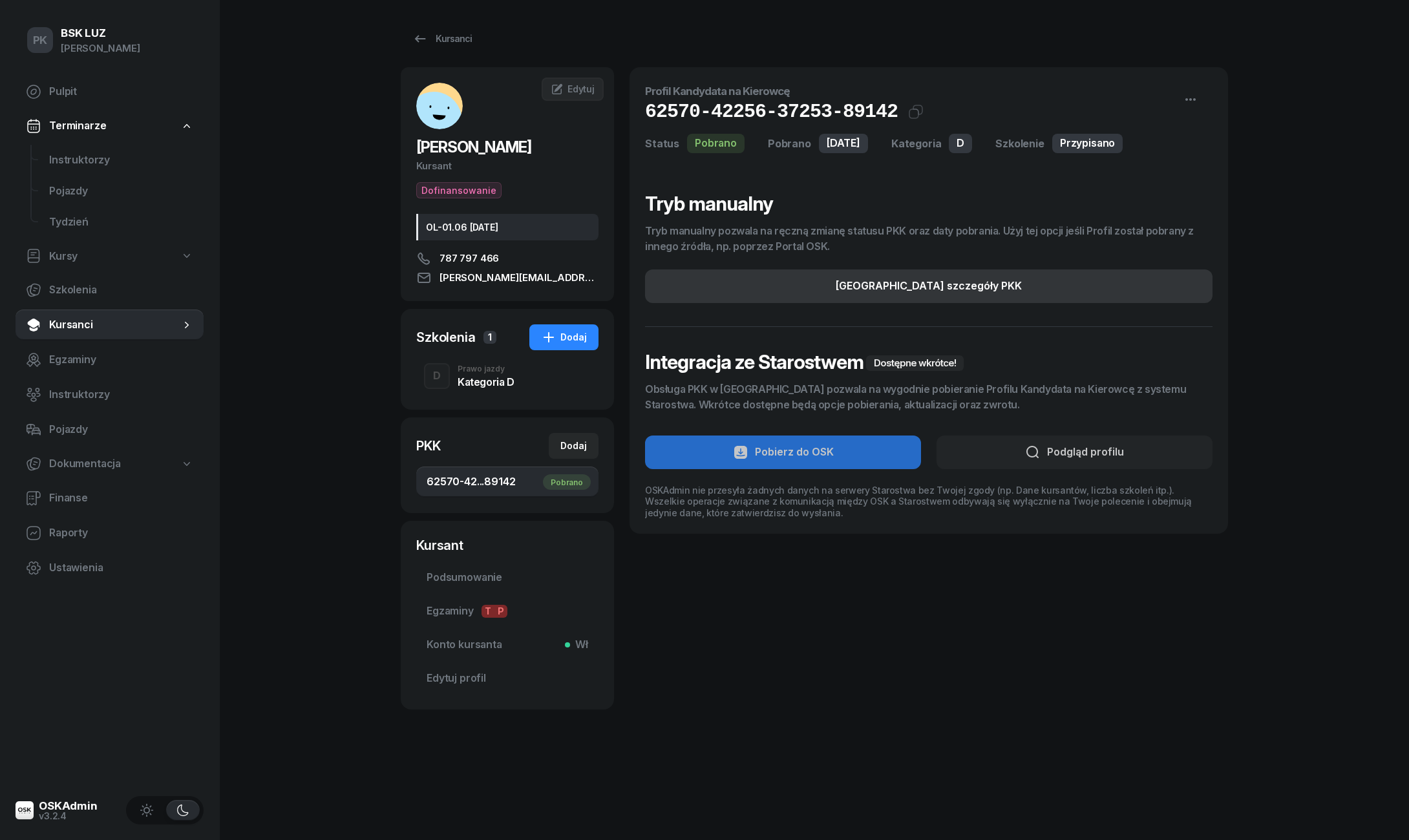
click at [895, 289] on div "[GEOGRAPHIC_DATA] szczegóły PKK" at bounding box center [928, 287] width 186 height 17
select select "D"
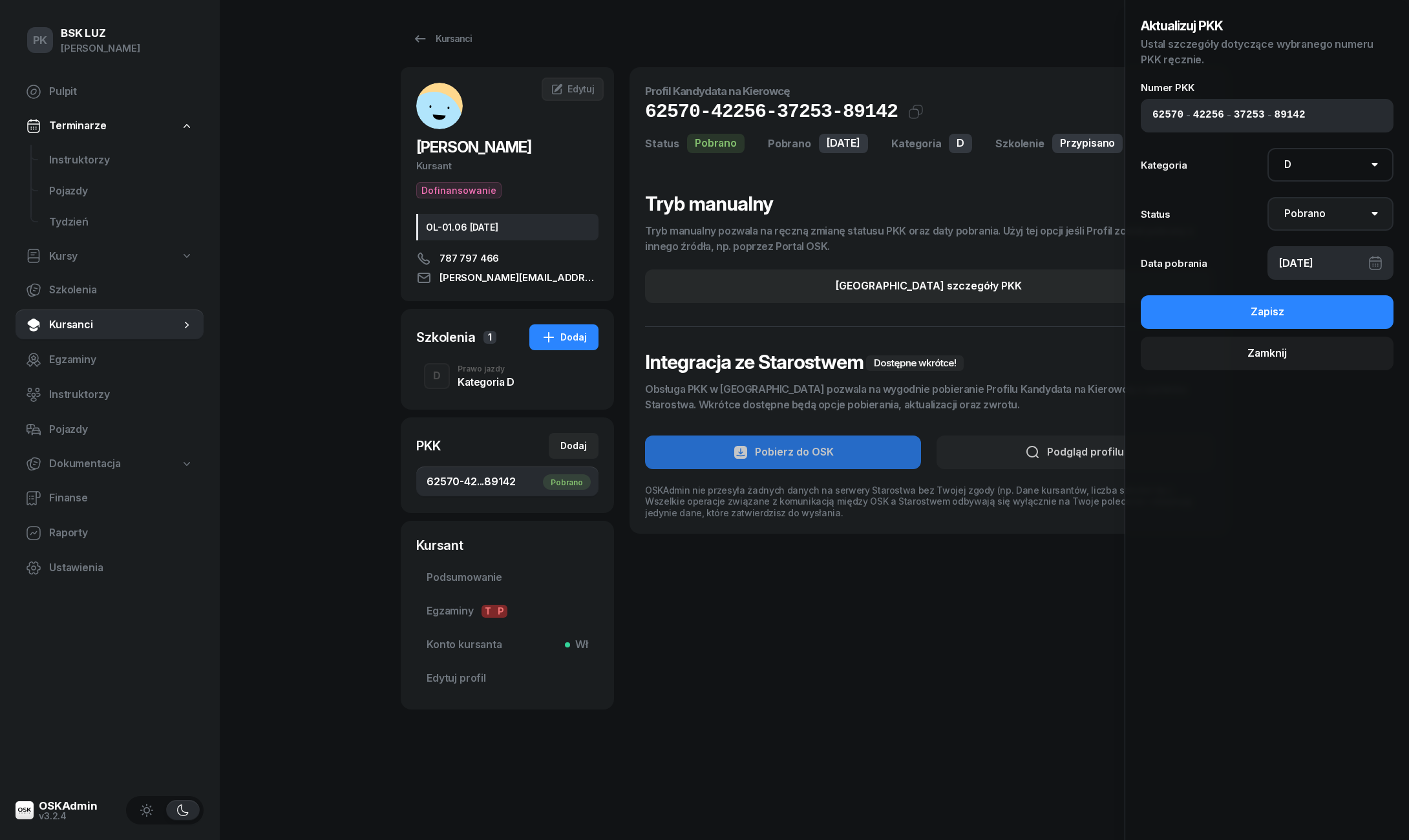
select select "UpdateAndReturn"
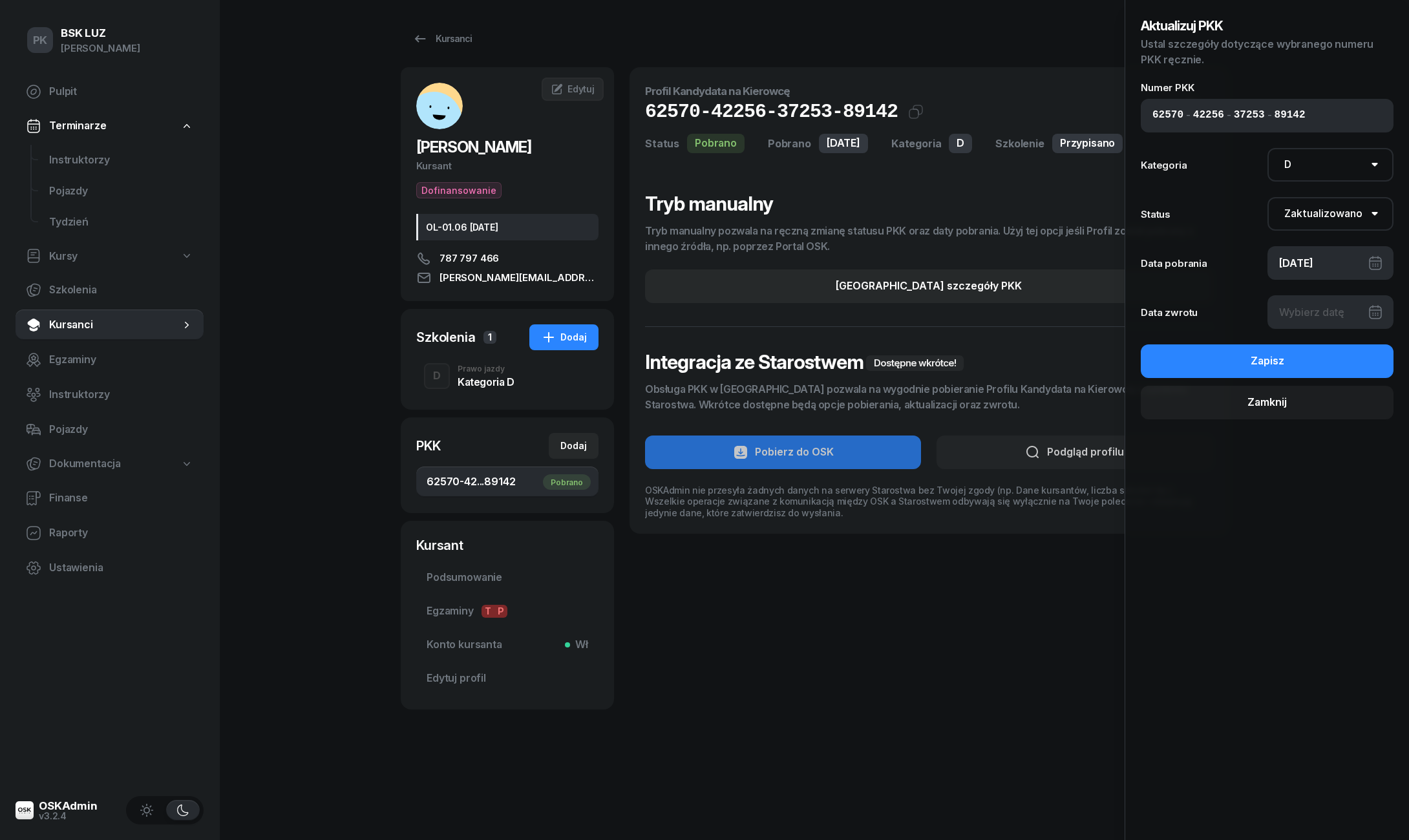
click at [1317, 330] on div "Aktualizuj PKK Ustal szczegóły dotyczące wybranego numeru PKK ręcznie. Numer PK…" at bounding box center [1268, 217] width 253 height 404
click at [1318, 311] on div at bounding box center [1331, 312] width 126 height 34
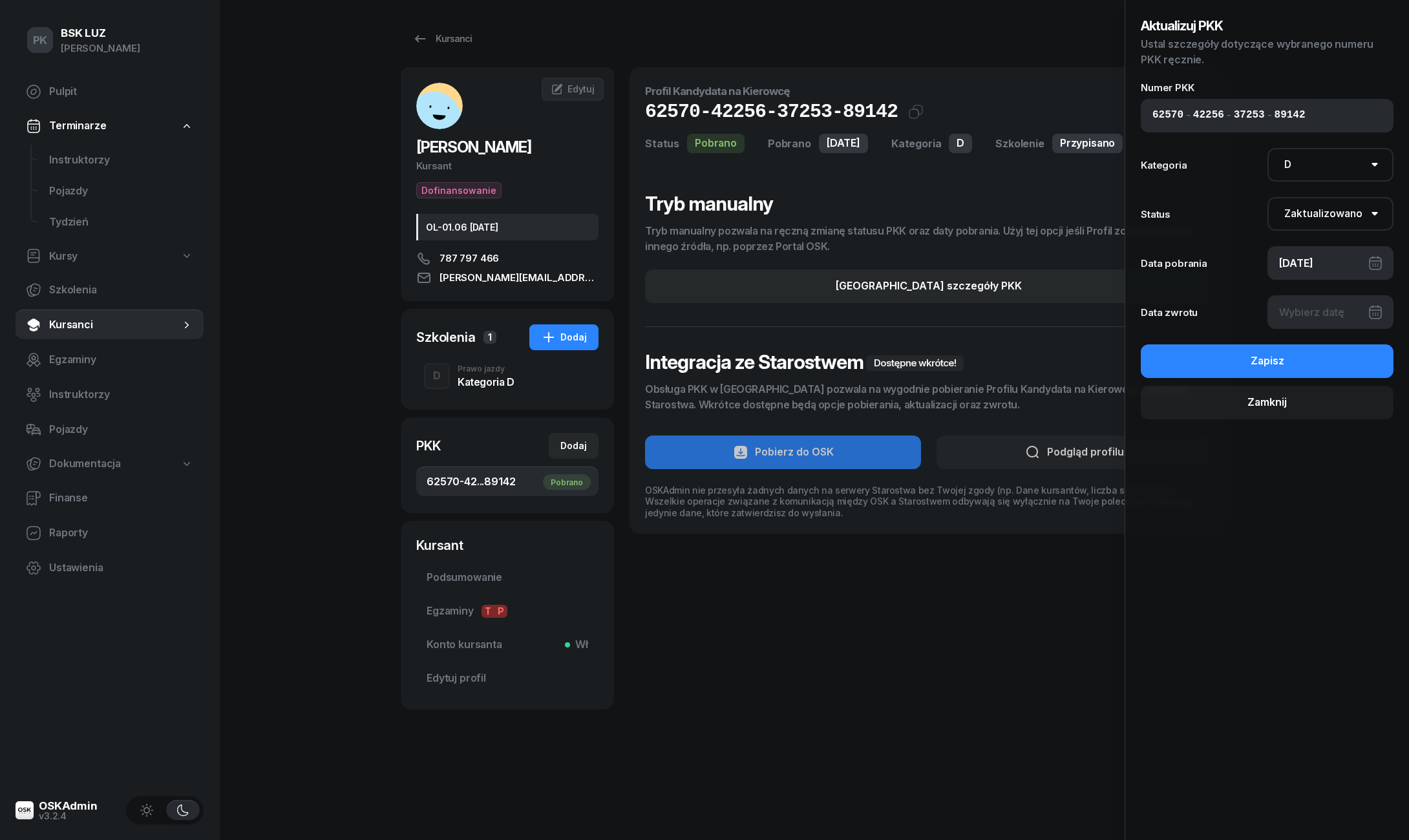
click at [1318, 311] on div at bounding box center [1331, 312] width 126 height 34
click at [1325, 311] on div at bounding box center [1331, 312] width 126 height 34
click at [1366, 311] on div at bounding box center [1331, 312] width 126 height 34
click at [1364, 316] on div at bounding box center [1331, 312] width 126 height 34
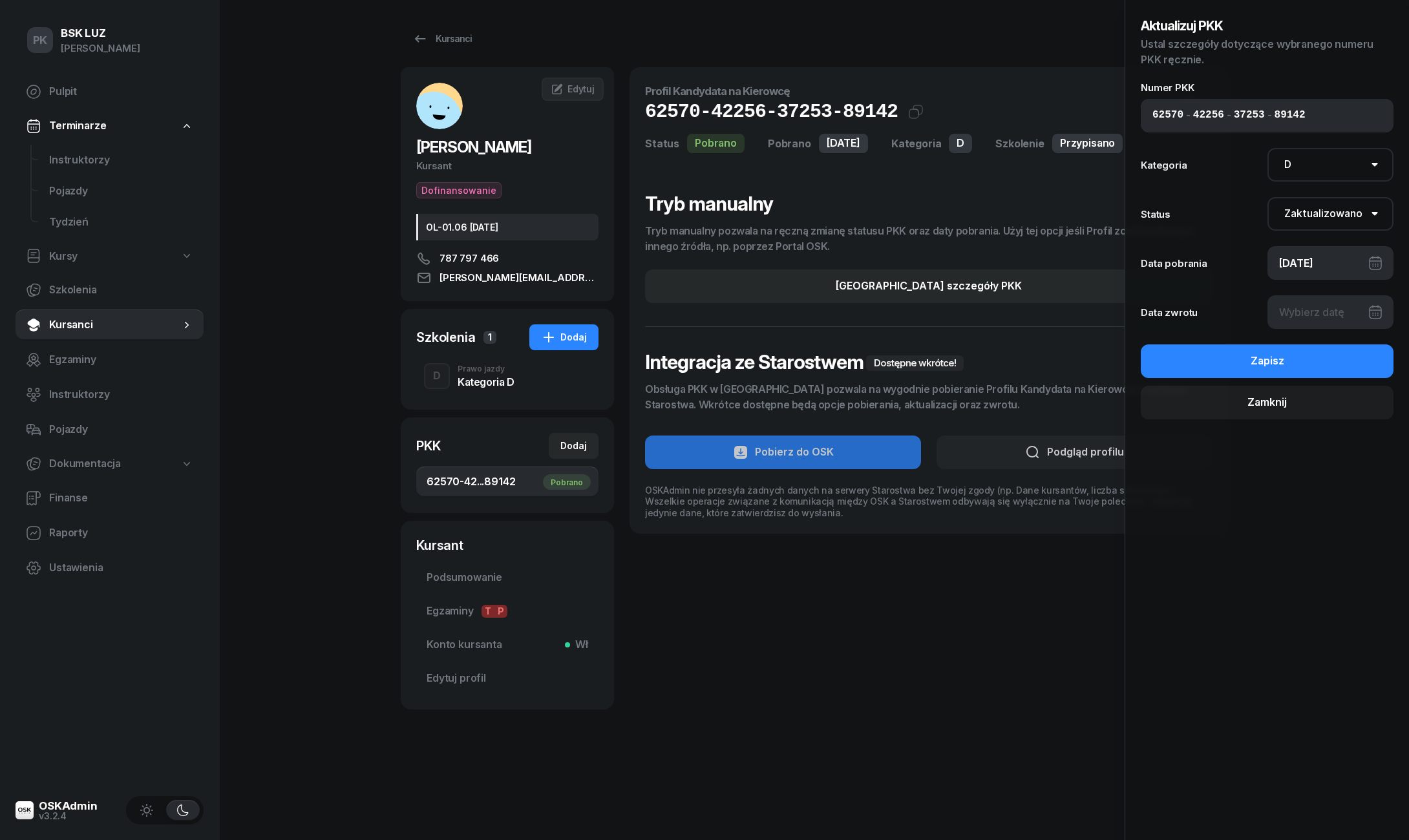
click at [1364, 316] on div at bounding box center [1331, 312] width 126 height 34
click at [1364, 314] on div at bounding box center [1331, 312] width 126 height 34
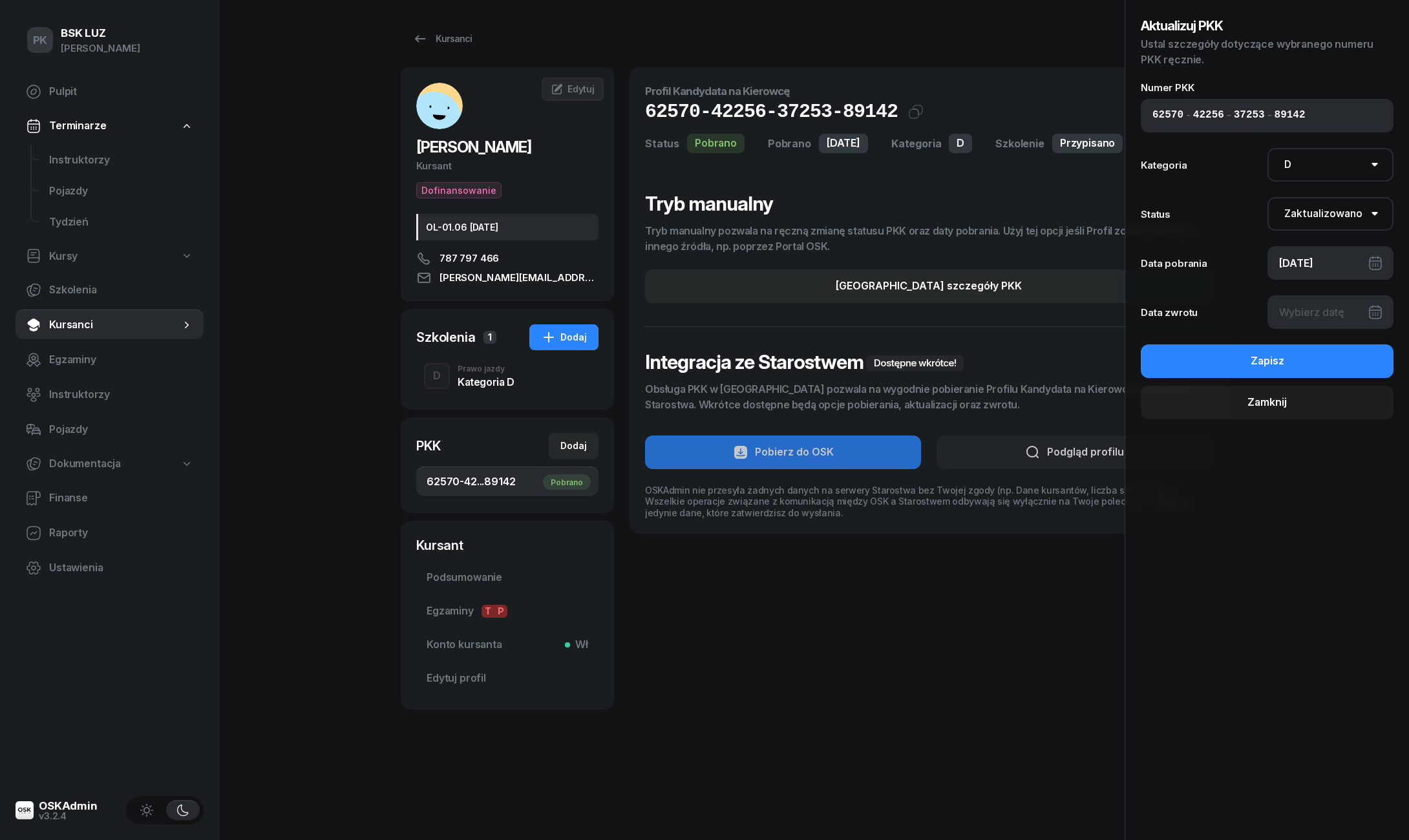
click at [1364, 314] on div at bounding box center [1331, 312] width 126 height 34
click at [1325, 207] on select "Nie pobrano Pobrano Zwrócono Zaktualizowano" at bounding box center [1331, 214] width 126 height 34
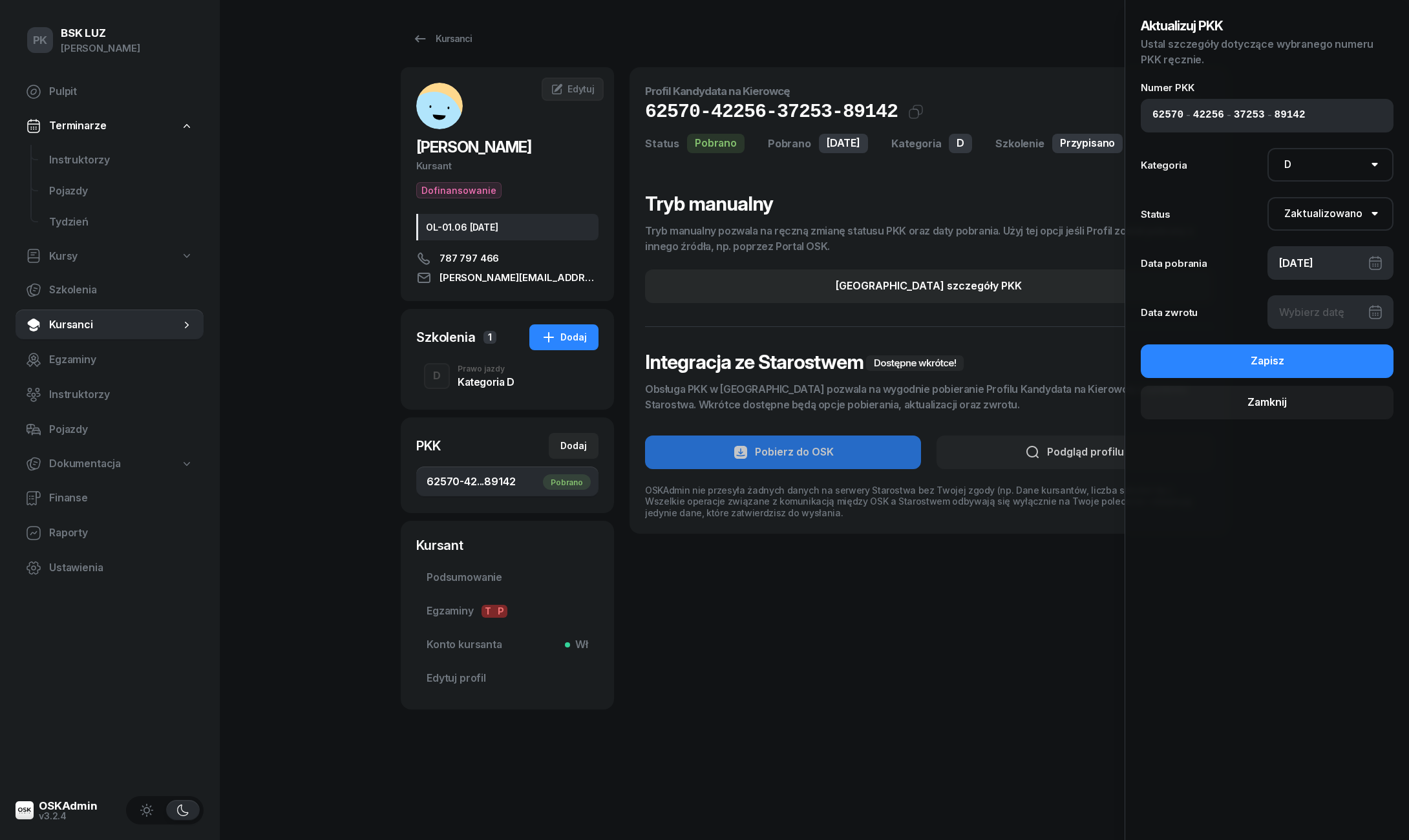
click at [1368, 314] on div at bounding box center [1331, 312] width 126 height 34
click at [1315, 307] on div at bounding box center [1331, 312] width 126 height 34
click at [1284, 400] on div "Zamknij" at bounding box center [1268, 403] width 40 height 17
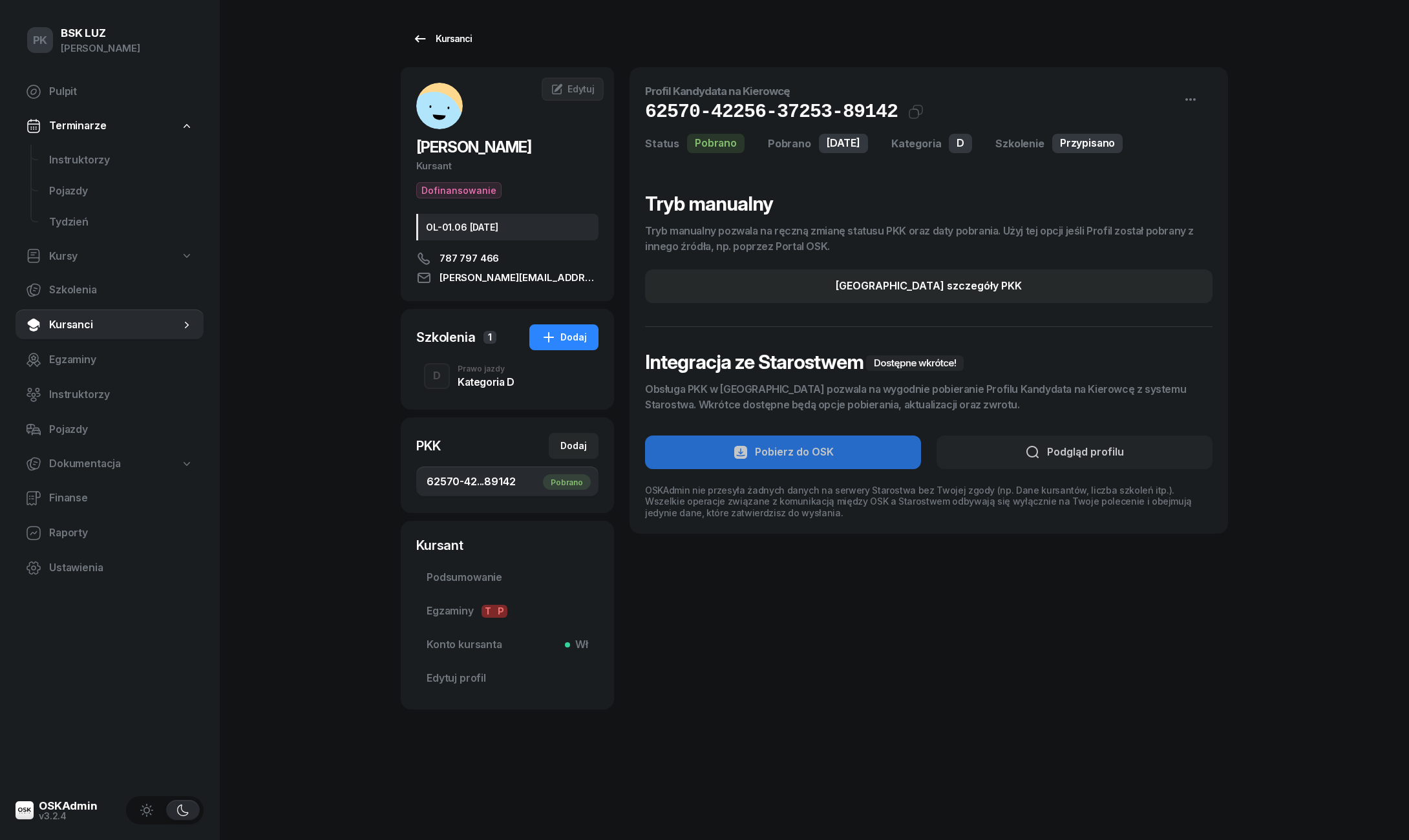
click at [442, 38] on div "Kursanci" at bounding box center [441, 39] width 59 height 15
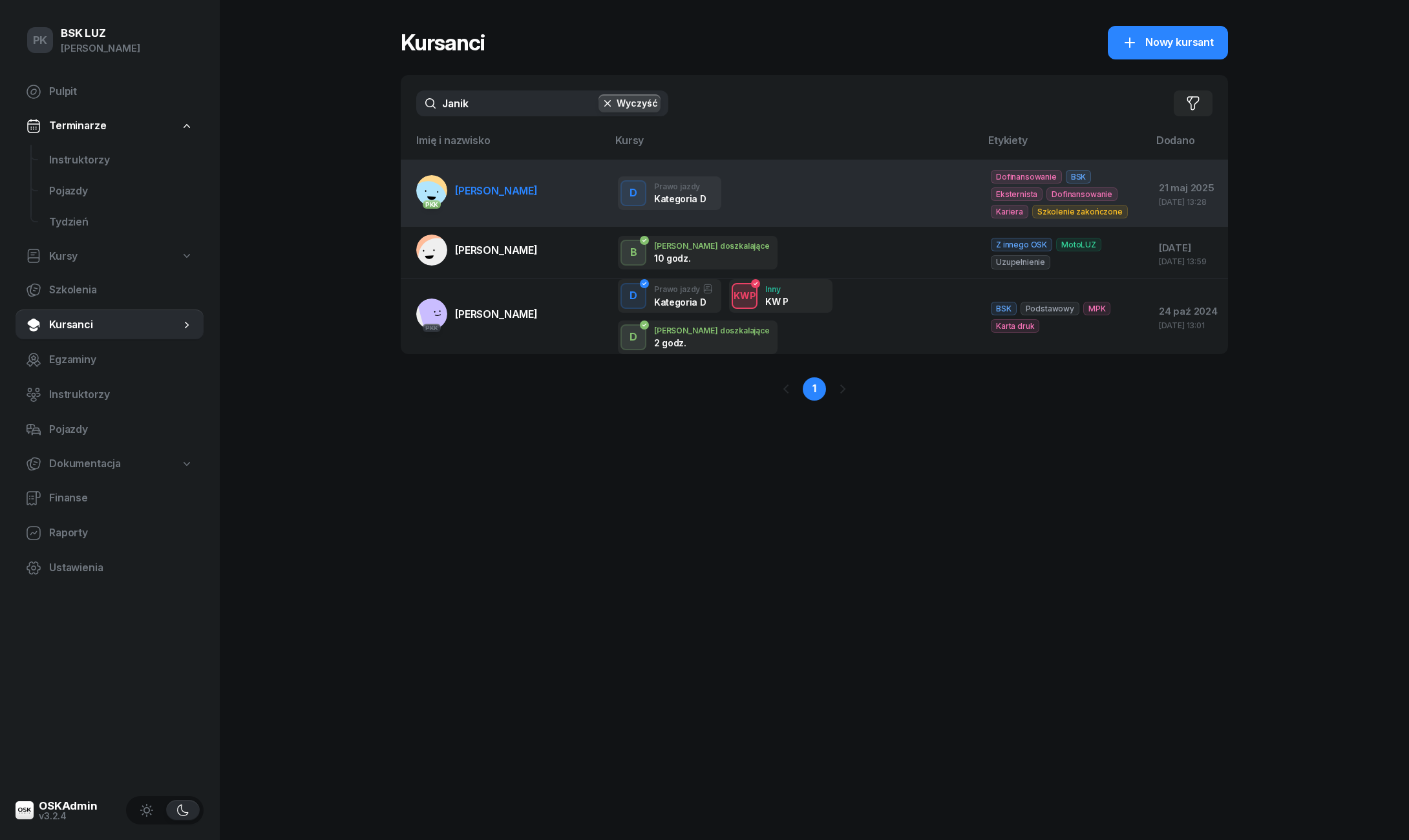
click at [492, 185] on span "[PERSON_NAME]" at bounding box center [497, 190] width 83 height 13
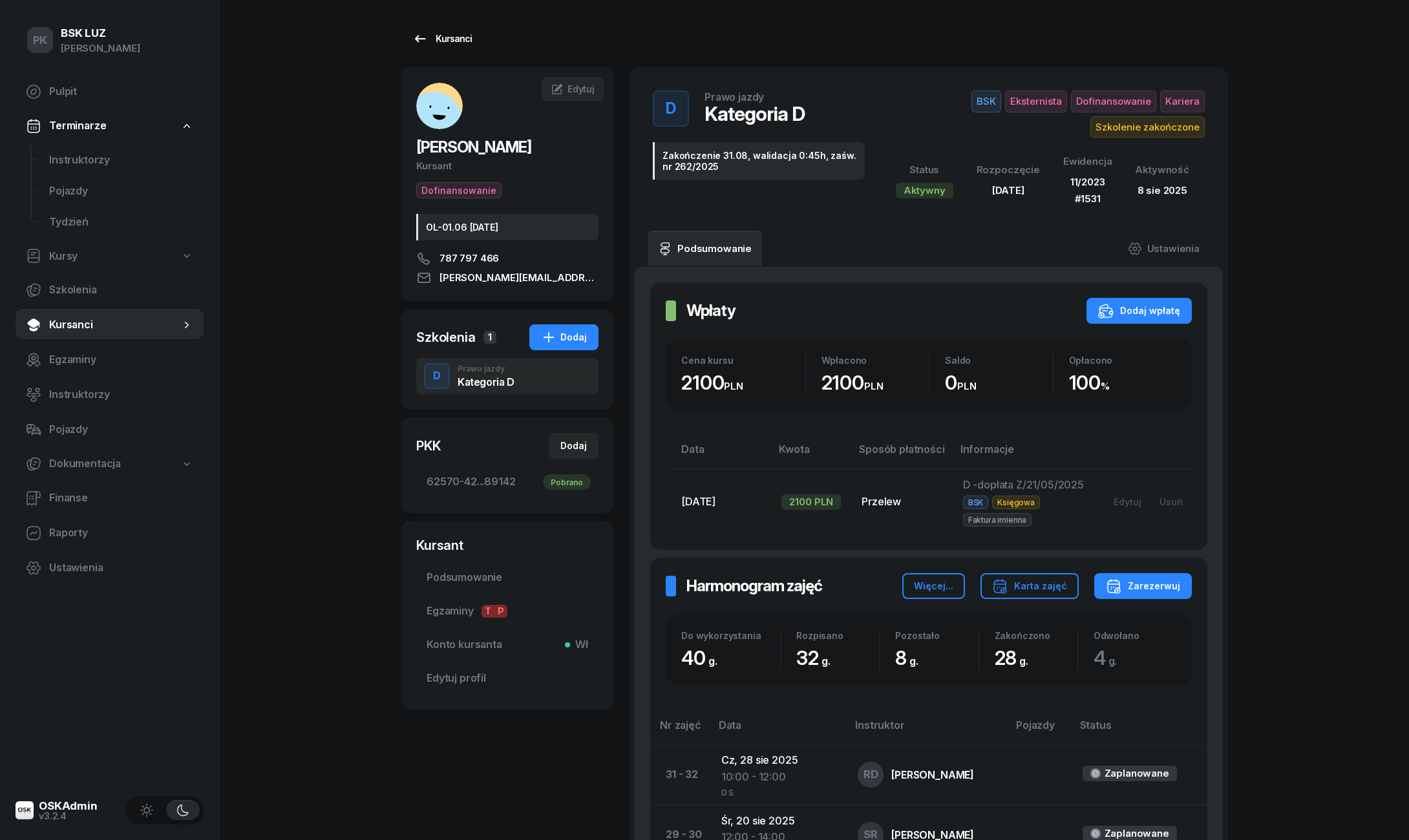
click at [440, 44] on div "Kursanci" at bounding box center [441, 39] width 59 height 15
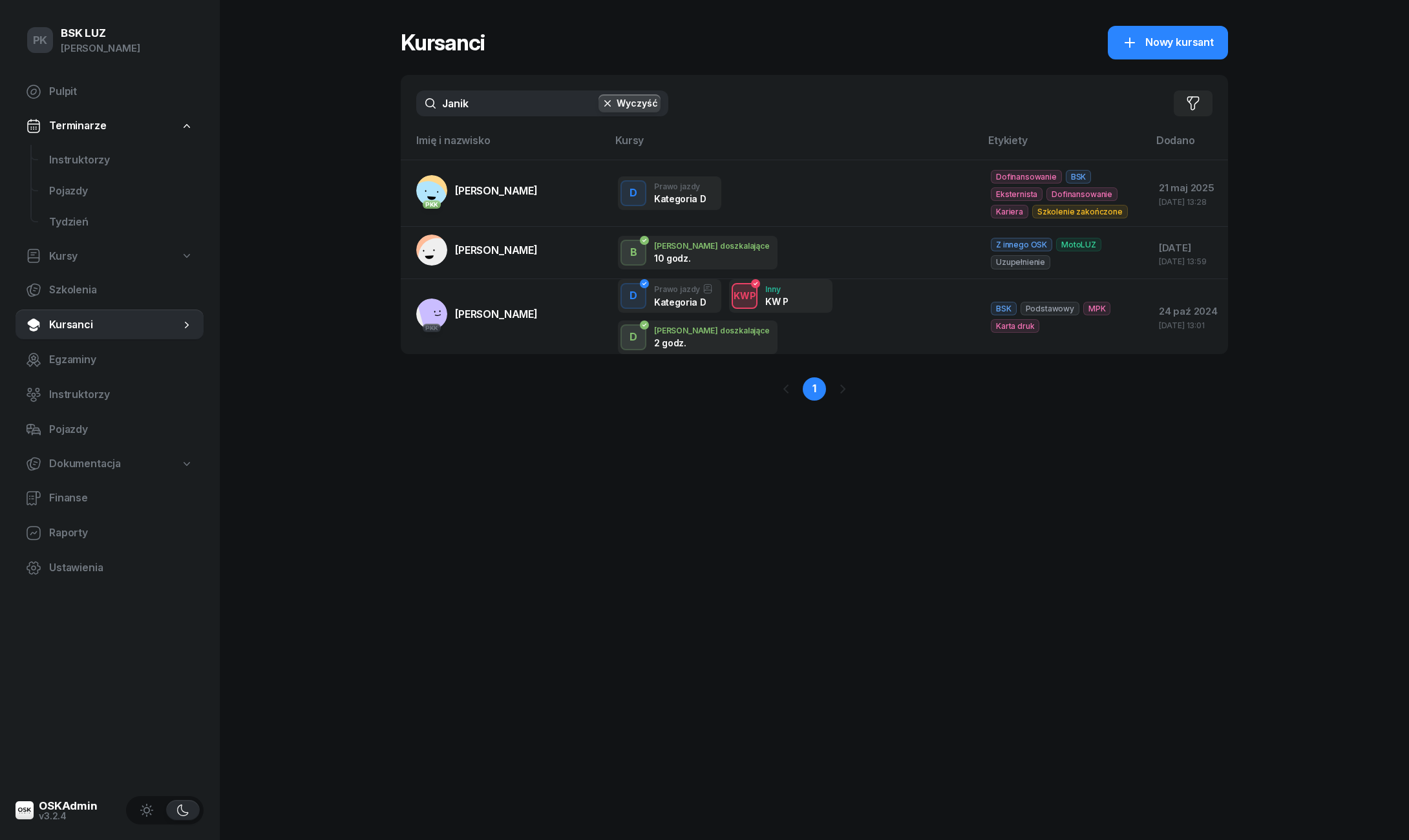
drag, startPoint x: 490, startPoint y: 100, endPoint x: 394, endPoint y: 99, distance: 96.0
click at [394, 99] on div "PK BSK [PERSON_NAME] Pulpit Terminarze Instruktorzy Pojazdy Tydzień Kursy Szkol…" at bounding box center [704, 420] width 1409 height 840
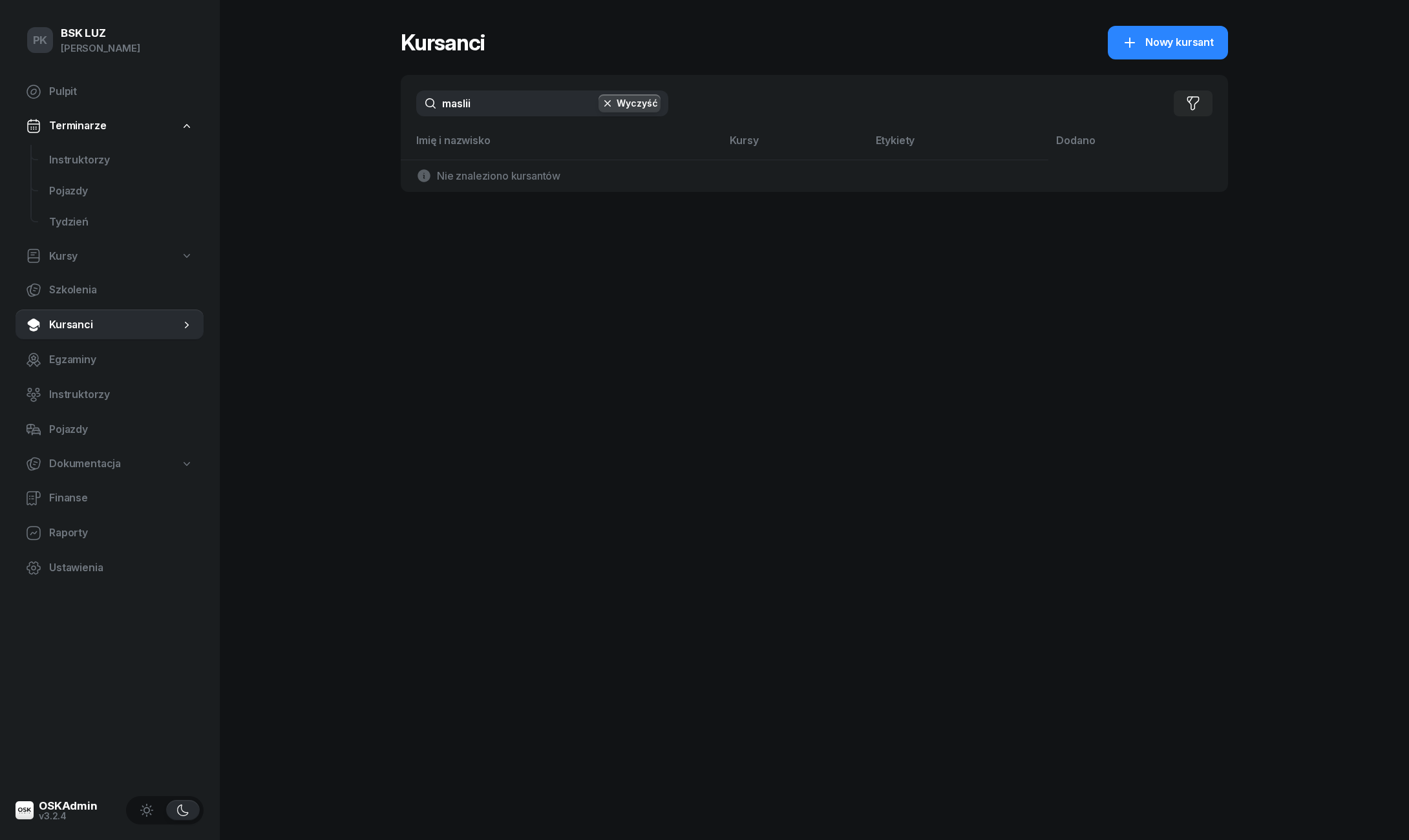
type input "maslii"
click at [375, 268] on div "PK BSK [PERSON_NAME] Pulpit Terminarze Instruktorzy Pojazdy Tydzień Kursy Szkol…" at bounding box center [704, 420] width 1409 height 840
